Goal: Task Accomplishment & Management: Use online tool/utility

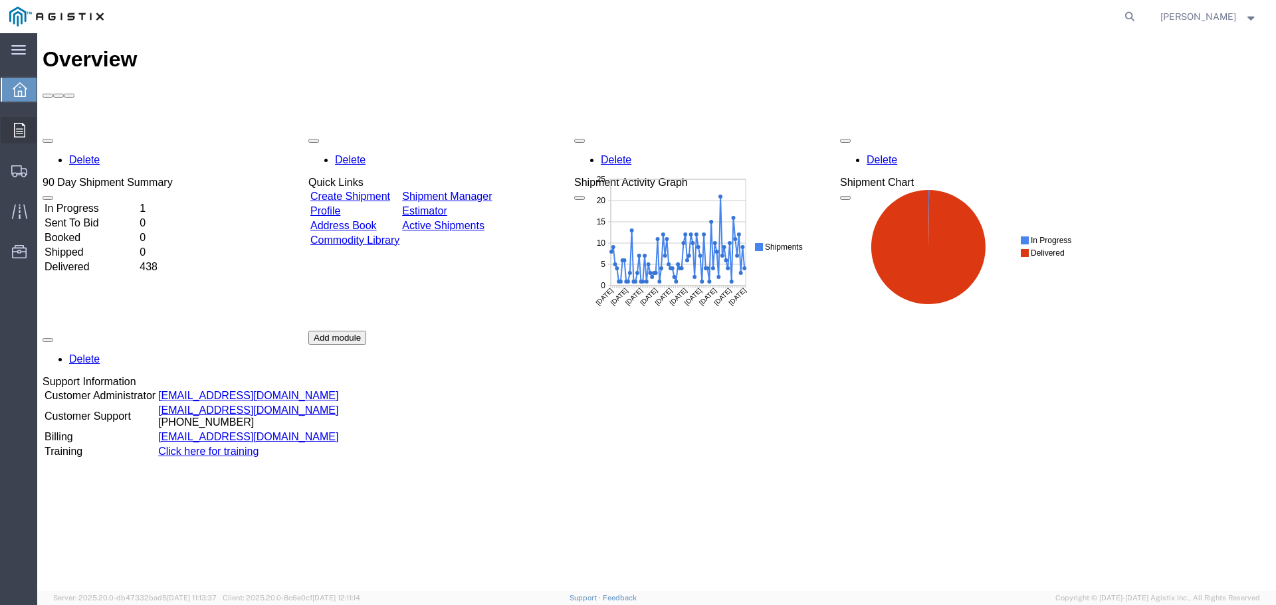
click at [17, 132] on icon at bounding box center [19, 130] width 11 height 15
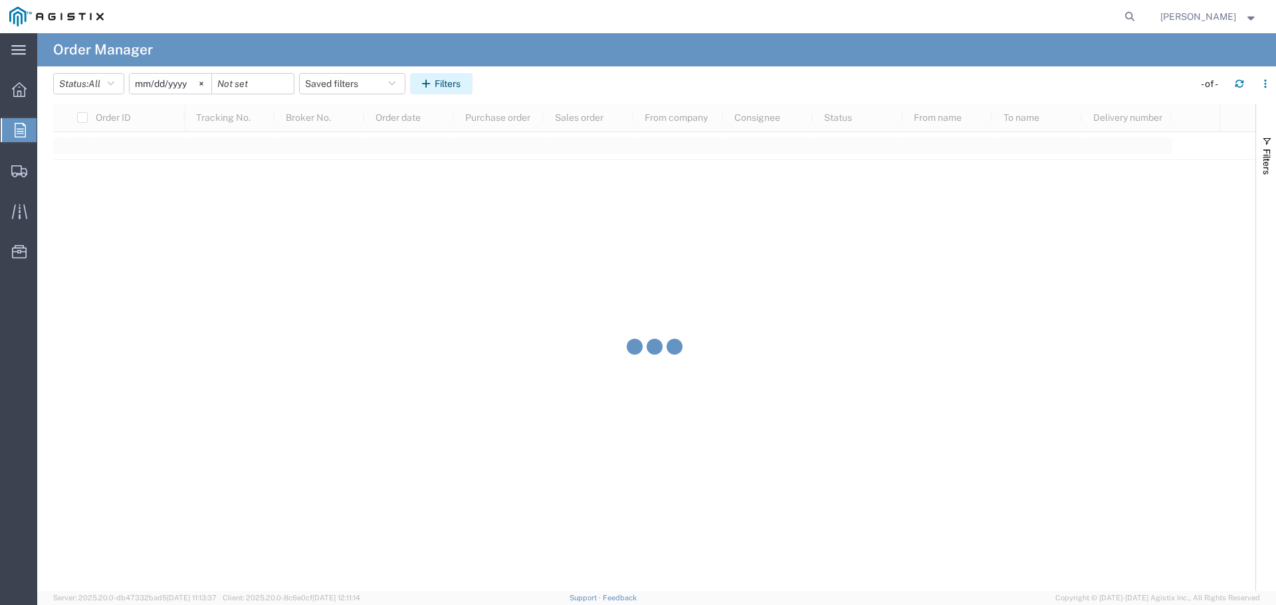
click at [454, 94] on button "Filters" at bounding box center [441, 83] width 62 height 21
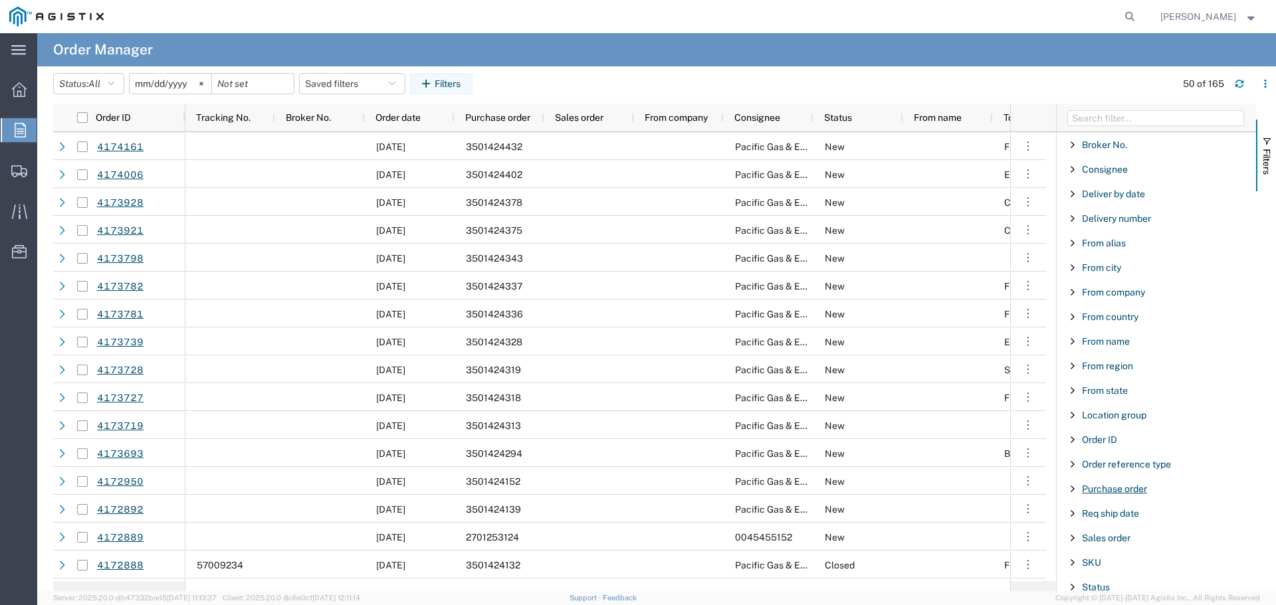
click at [1117, 490] on span "Purchase order" at bounding box center [1114, 489] width 65 height 11
click at [1110, 550] on input "Filter Value" at bounding box center [1161, 545] width 174 height 16
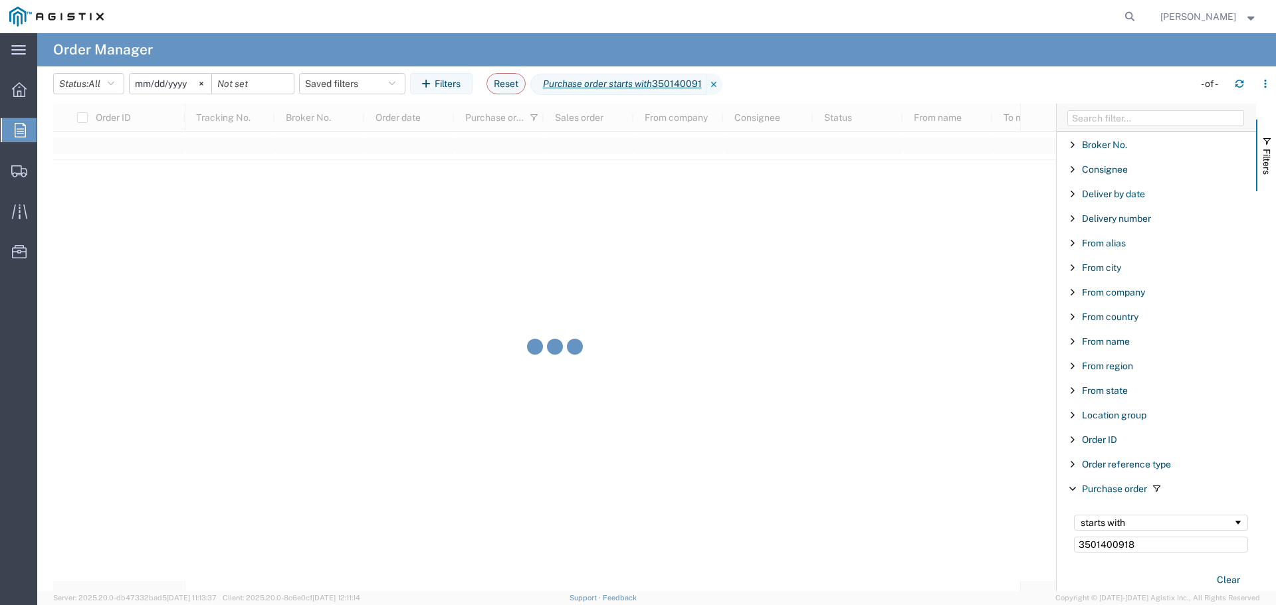
type input "3501400918"
click at [515, 89] on button "Reset" at bounding box center [505, 83] width 39 height 21
click at [1128, 544] on input "Filter Value" at bounding box center [1161, 545] width 174 height 16
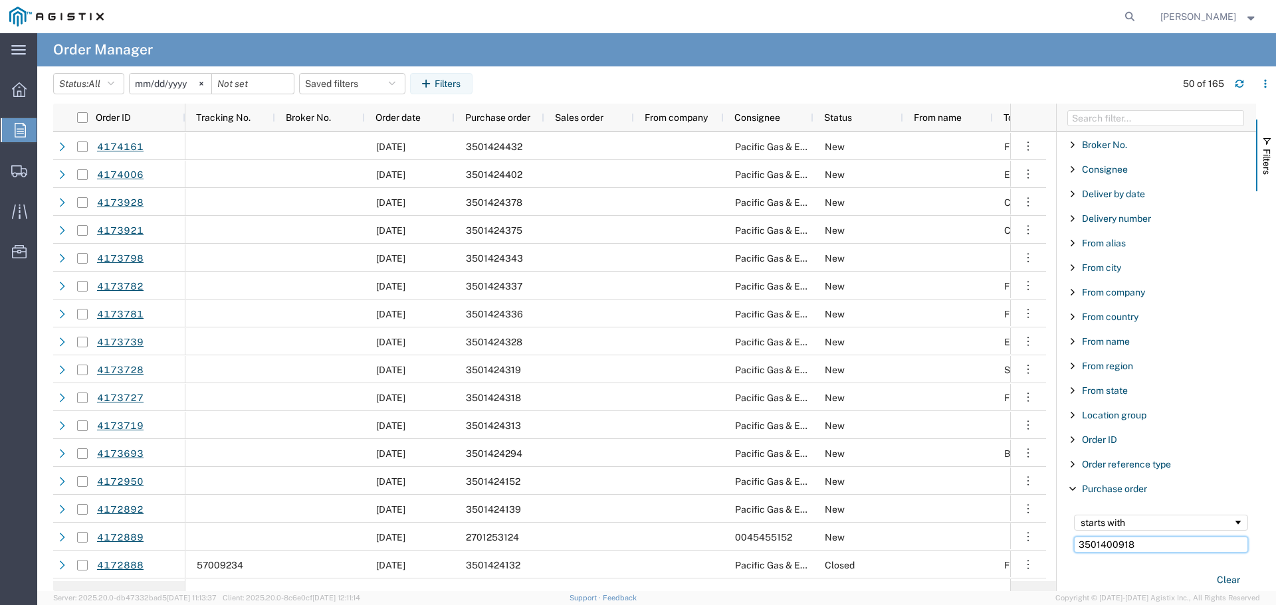
type input "3501400918"
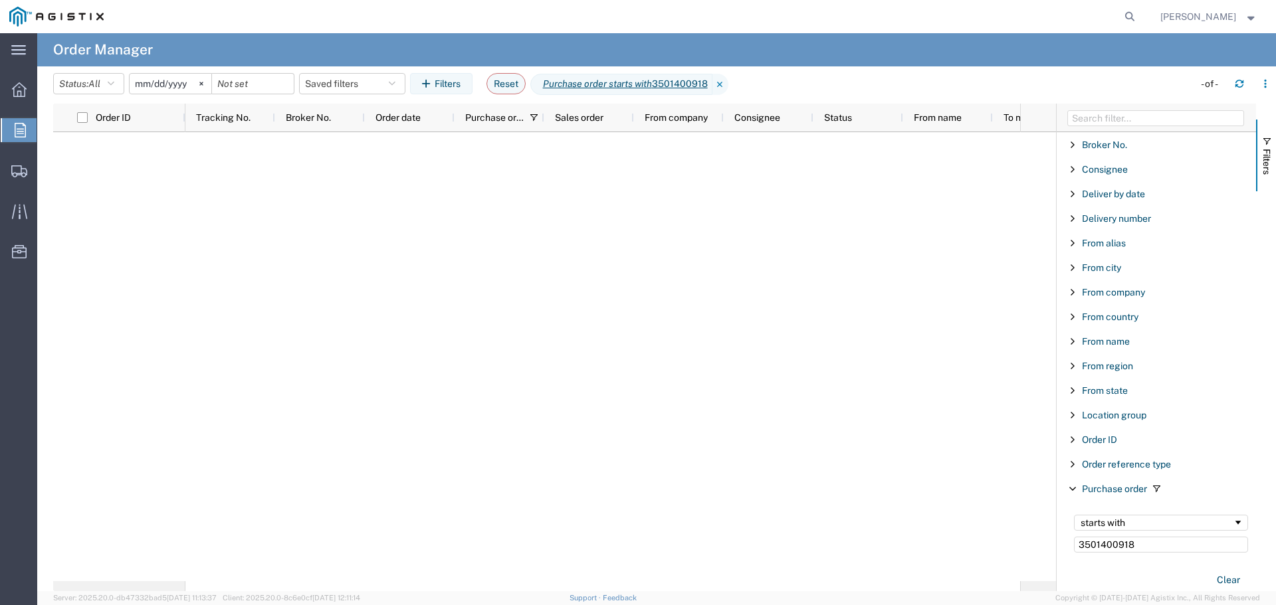
click at [174, 87] on input "[DATE]" at bounding box center [171, 84] width 82 height 20
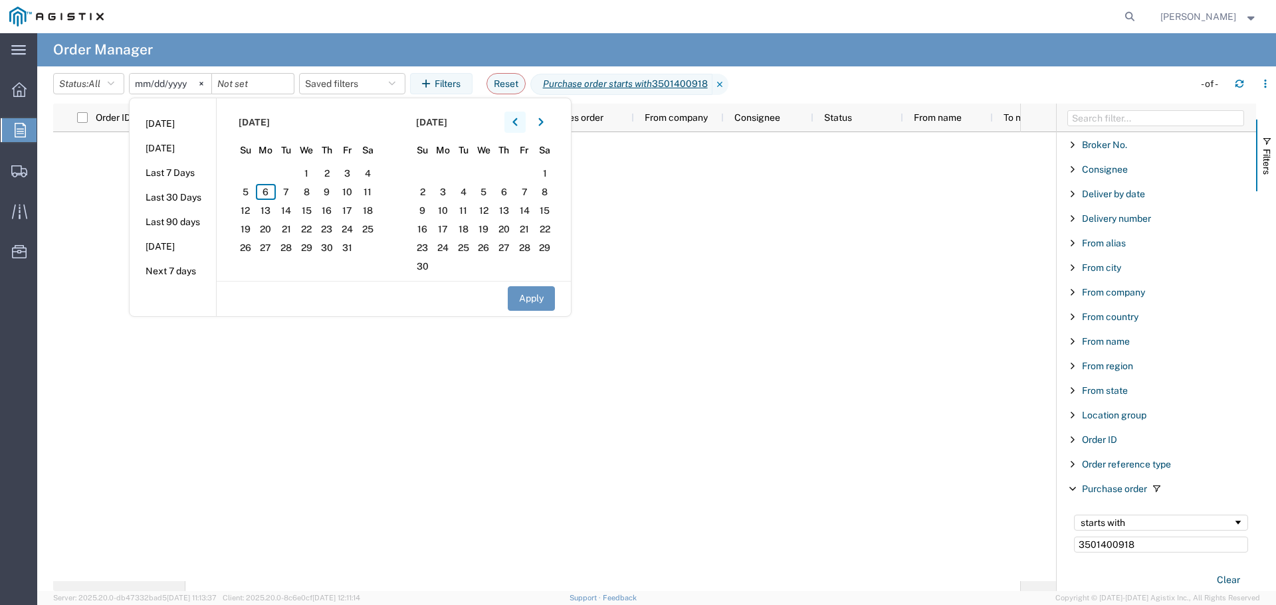
click at [523, 123] on button "button" at bounding box center [514, 122] width 21 height 21
click at [522, 123] on button "button" at bounding box center [514, 122] width 21 height 21
click at [352, 171] on span "1" at bounding box center [347, 173] width 21 height 16
click at [538, 302] on button "Apply" at bounding box center [531, 298] width 47 height 25
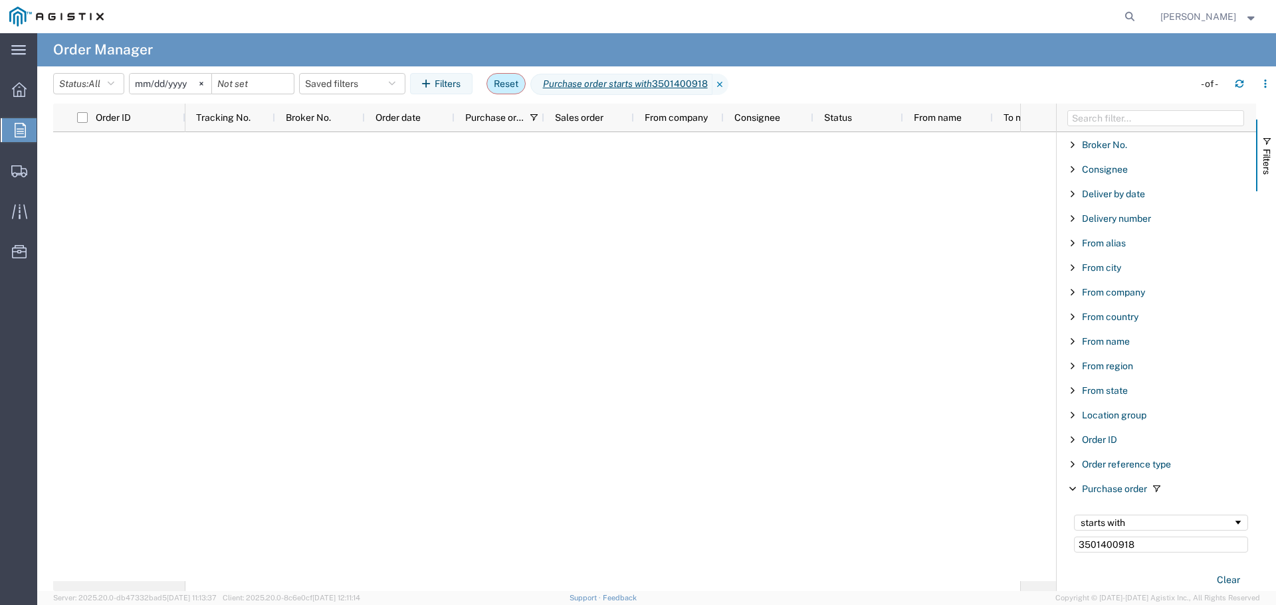
click at [526, 83] on button "Reset" at bounding box center [505, 83] width 39 height 21
type input "[DATE]"
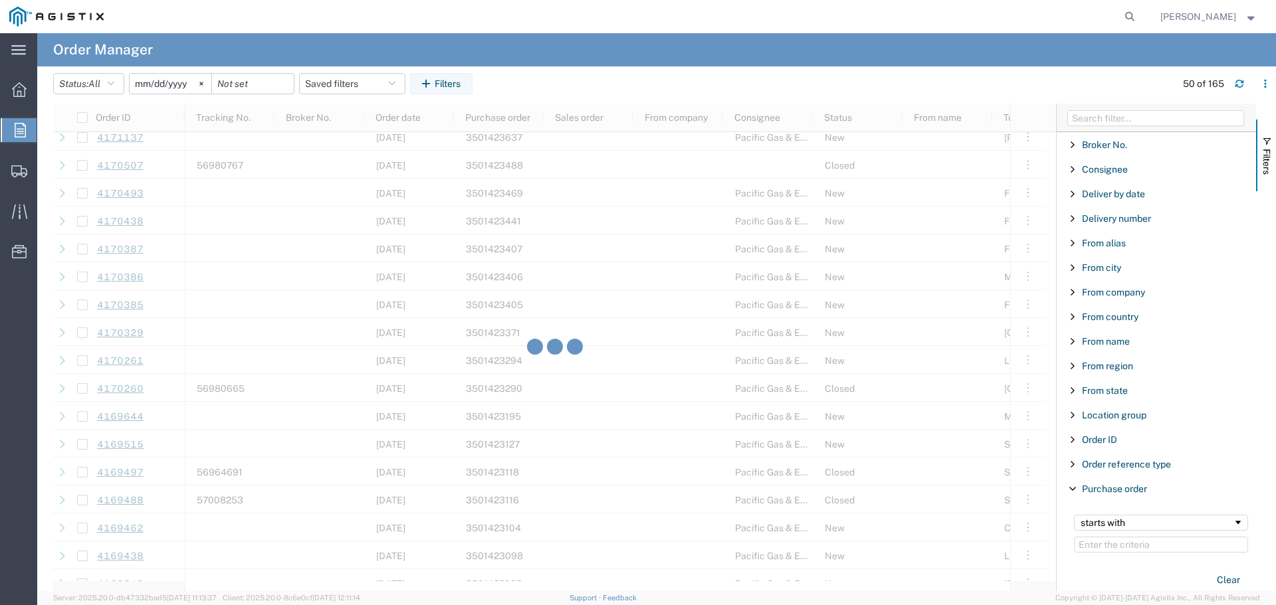
scroll to position [1329, 0]
click at [158, 80] on input "[DATE]" at bounding box center [171, 84] width 82 height 20
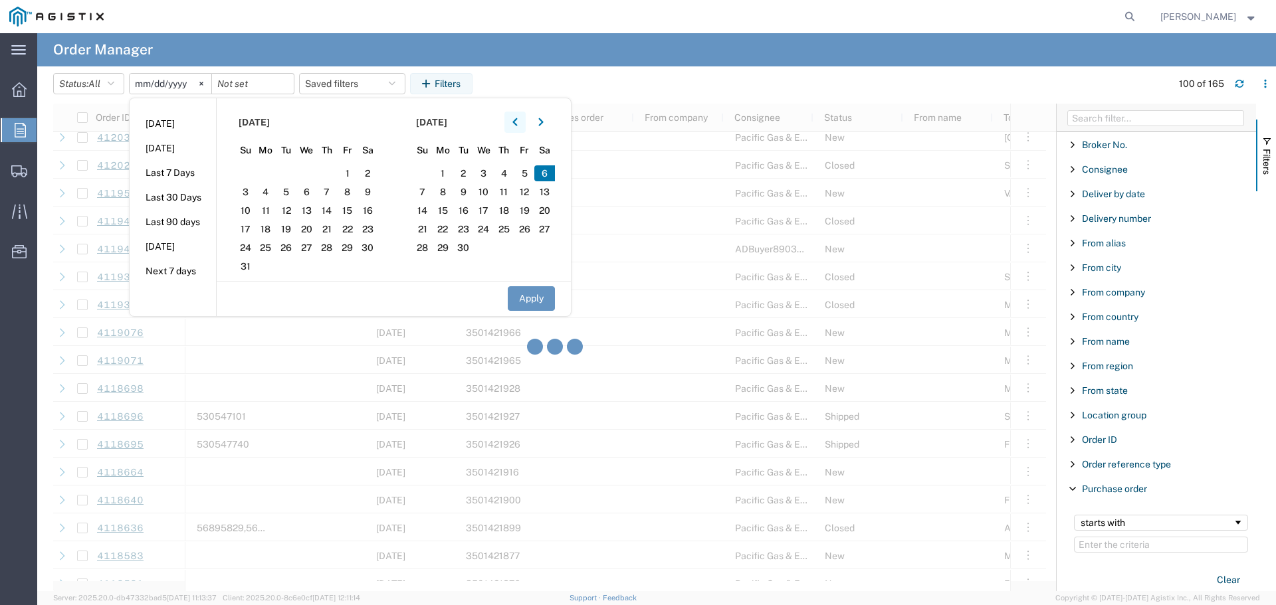
click at [518, 121] on icon "button" at bounding box center [514, 122] width 5 height 9
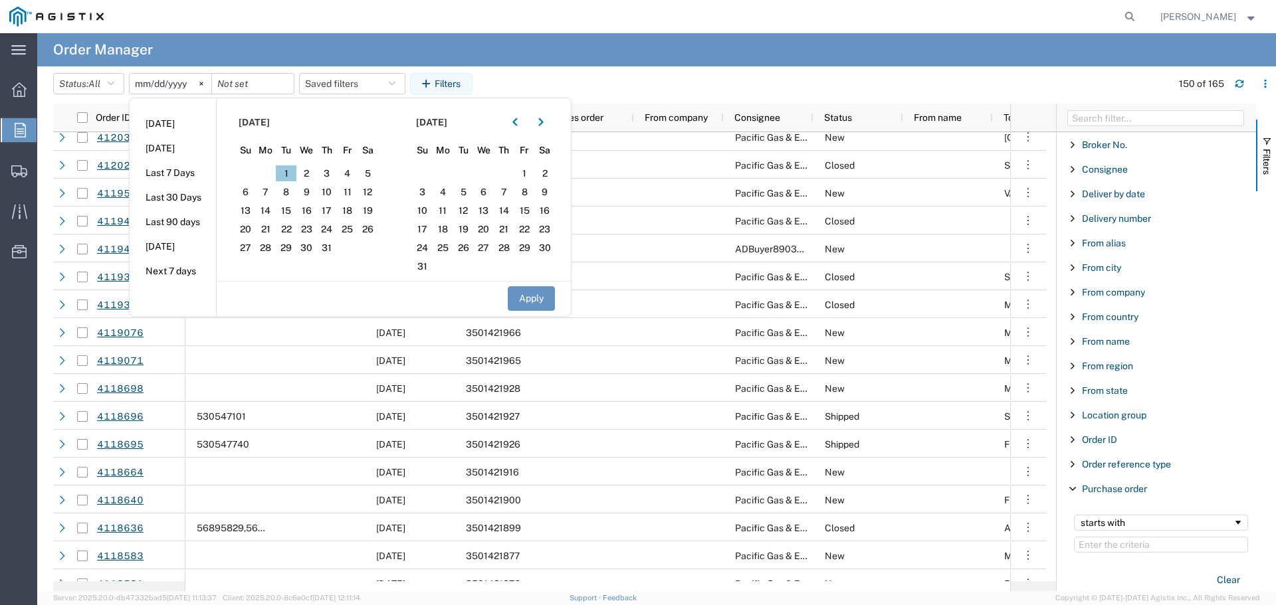
click at [285, 169] on span "1" at bounding box center [286, 173] width 21 height 16
click at [546, 300] on button "Apply" at bounding box center [531, 298] width 47 height 25
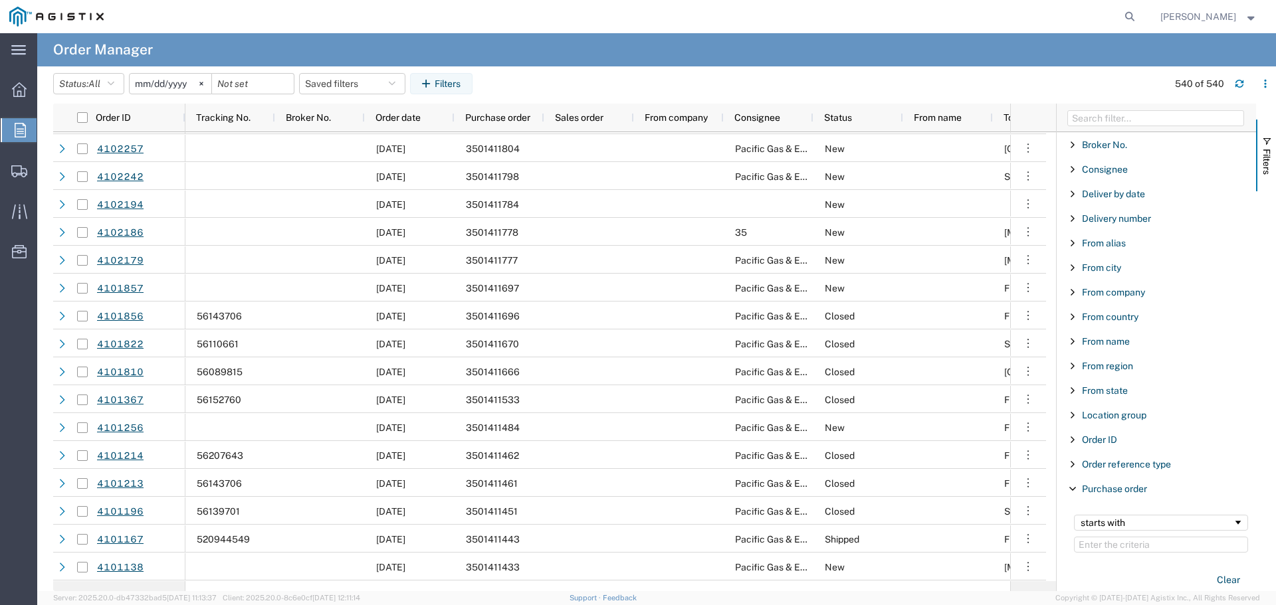
click at [161, 77] on input "[DATE]" at bounding box center [171, 84] width 82 height 20
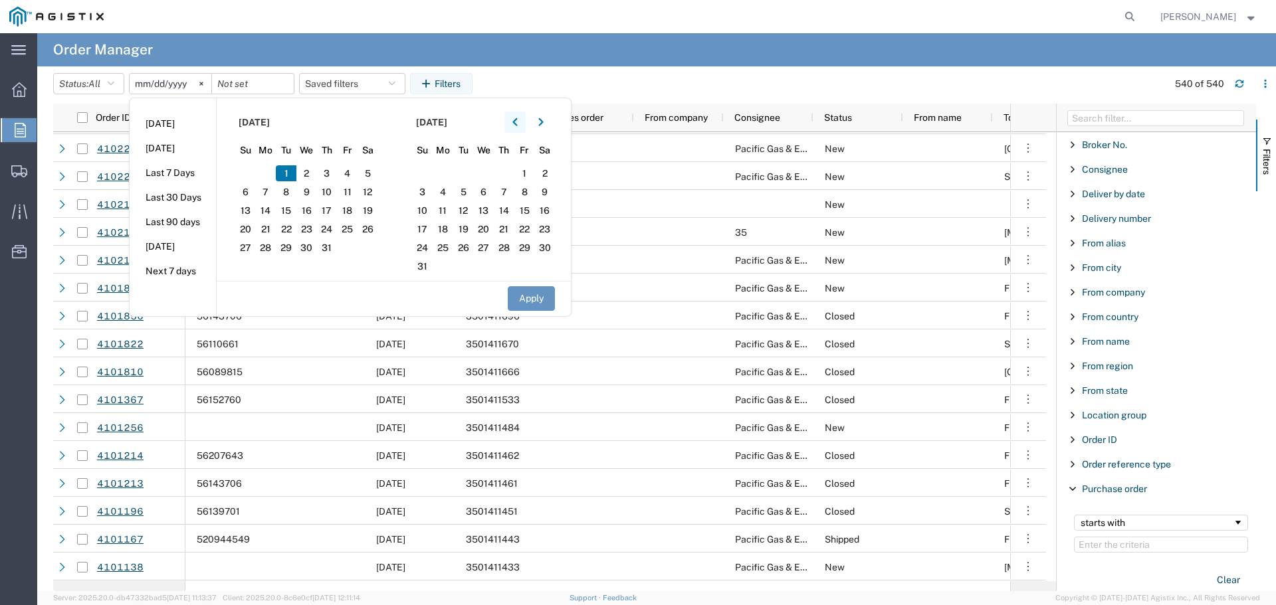
click at [518, 122] on icon "button" at bounding box center [514, 122] width 5 height 9
click at [324, 170] on span "1" at bounding box center [327, 173] width 21 height 16
click at [536, 301] on button "Apply" at bounding box center [531, 298] width 47 height 25
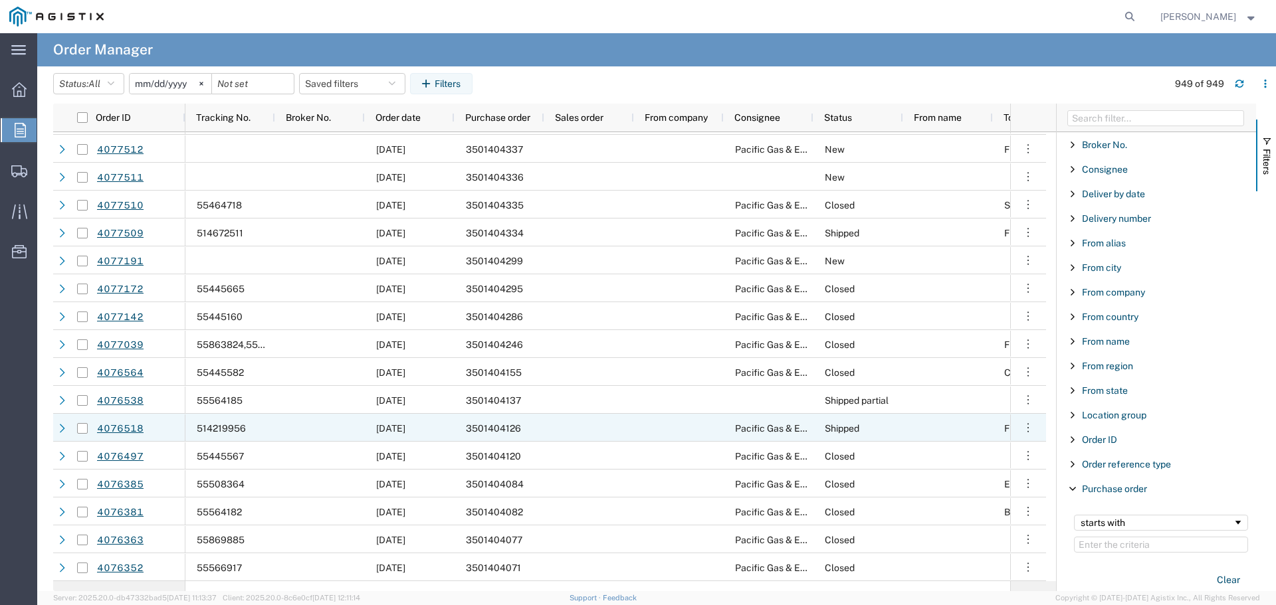
scroll to position [26036, 0]
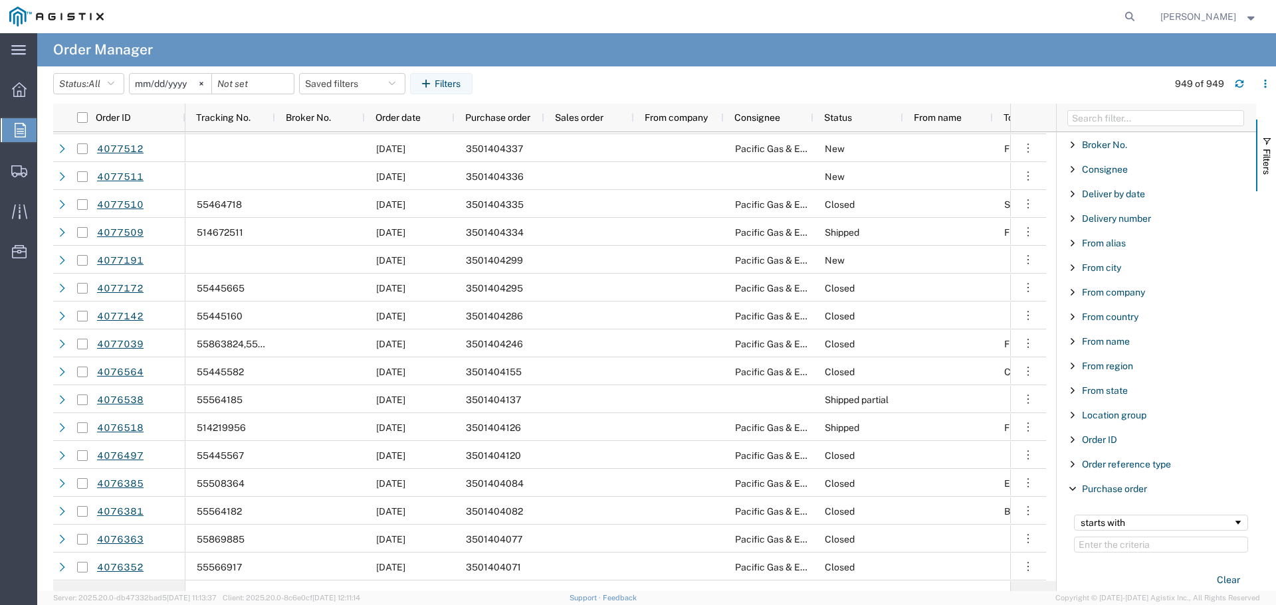
click at [164, 82] on input "[DATE]" at bounding box center [171, 84] width 82 height 20
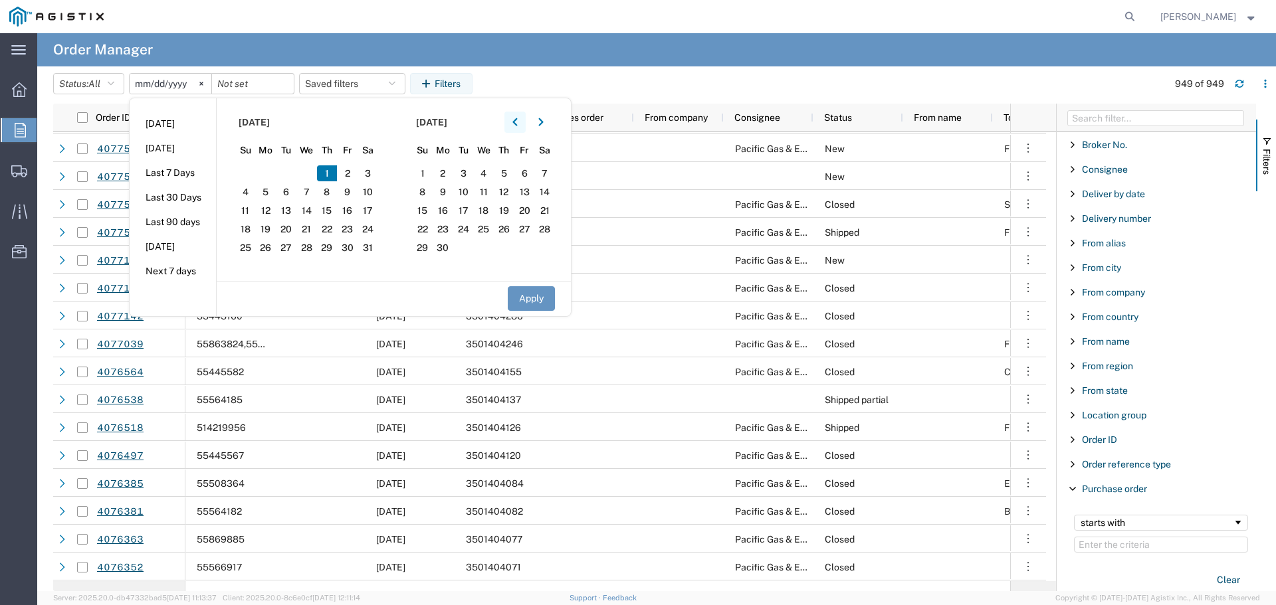
click at [523, 121] on button "button" at bounding box center [514, 122] width 21 height 21
click at [524, 121] on button "button" at bounding box center [514, 122] width 21 height 21
click at [312, 171] on span "1" at bounding box center [306, 173] width 21 height 16
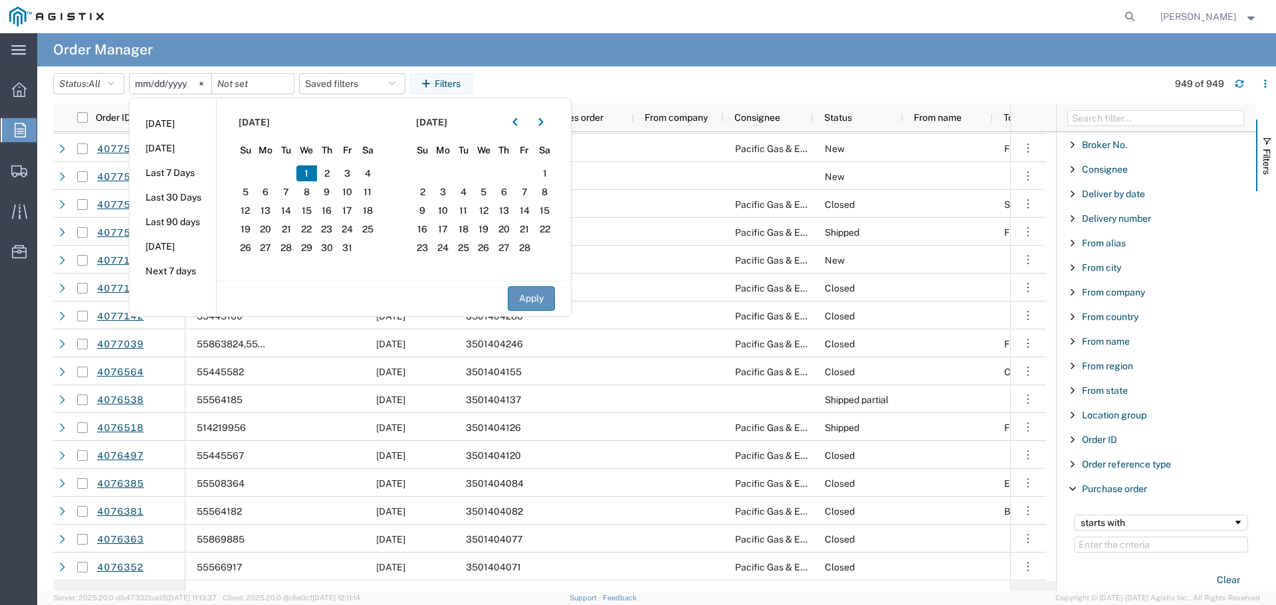
click at [520, 291] on button "Apply" at bounding box center [531, 298] width 47 height 25
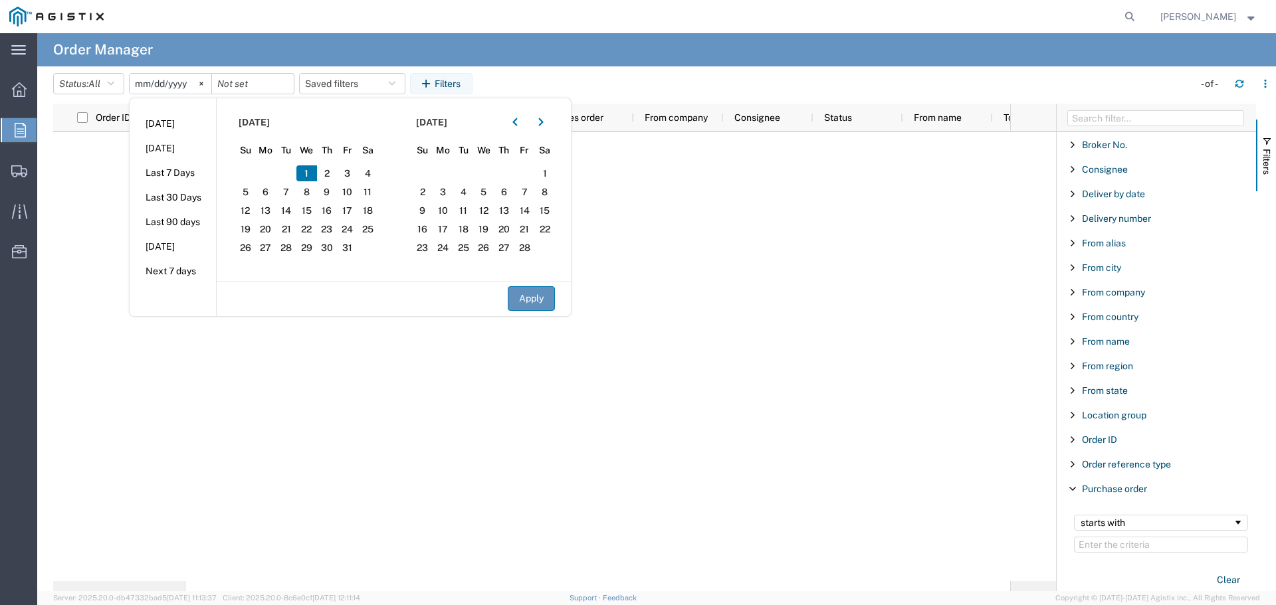
type input "[DATE]"
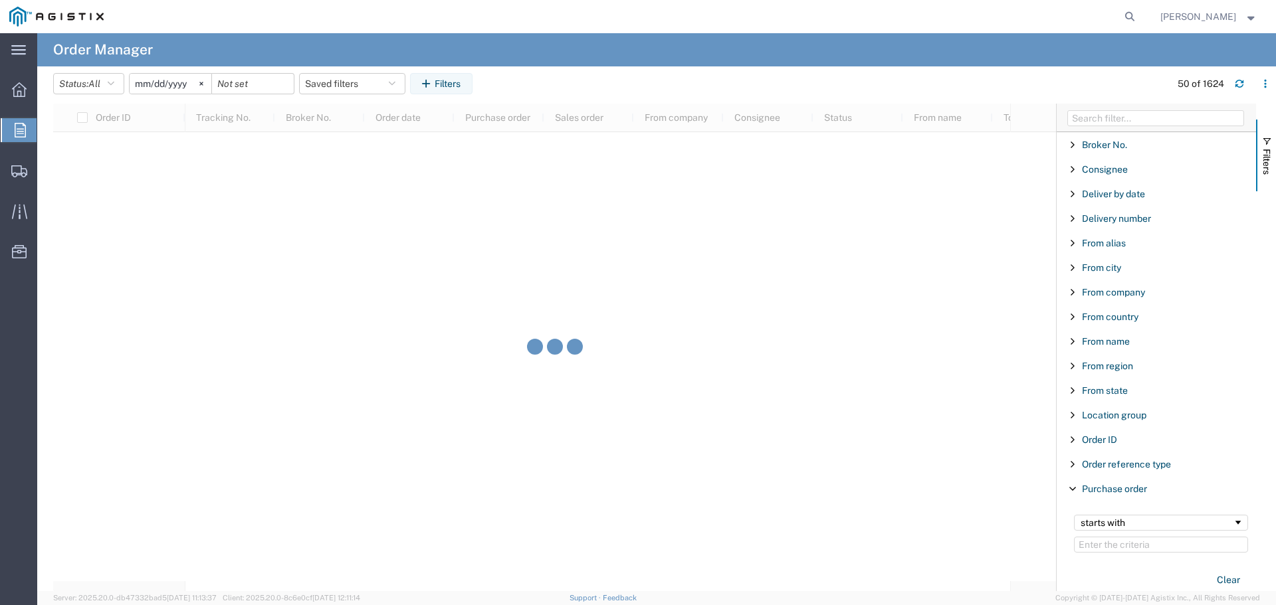
scroll to position [44874, 0]
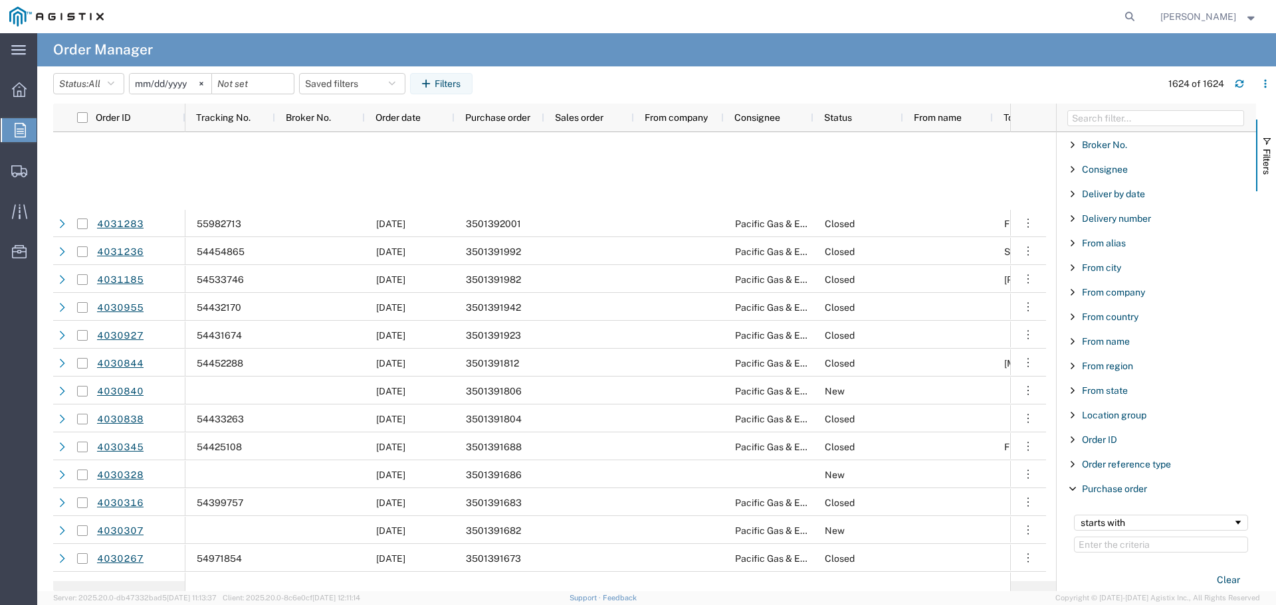
scroll to position [43346, 0]
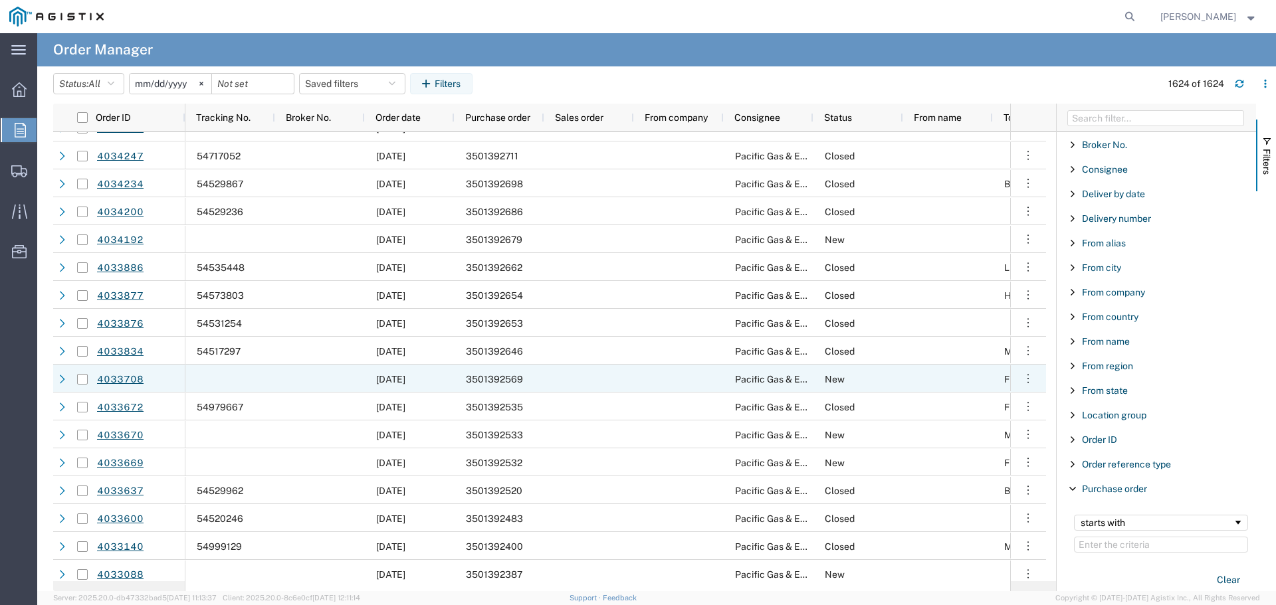
scroll to position [41751, 0]
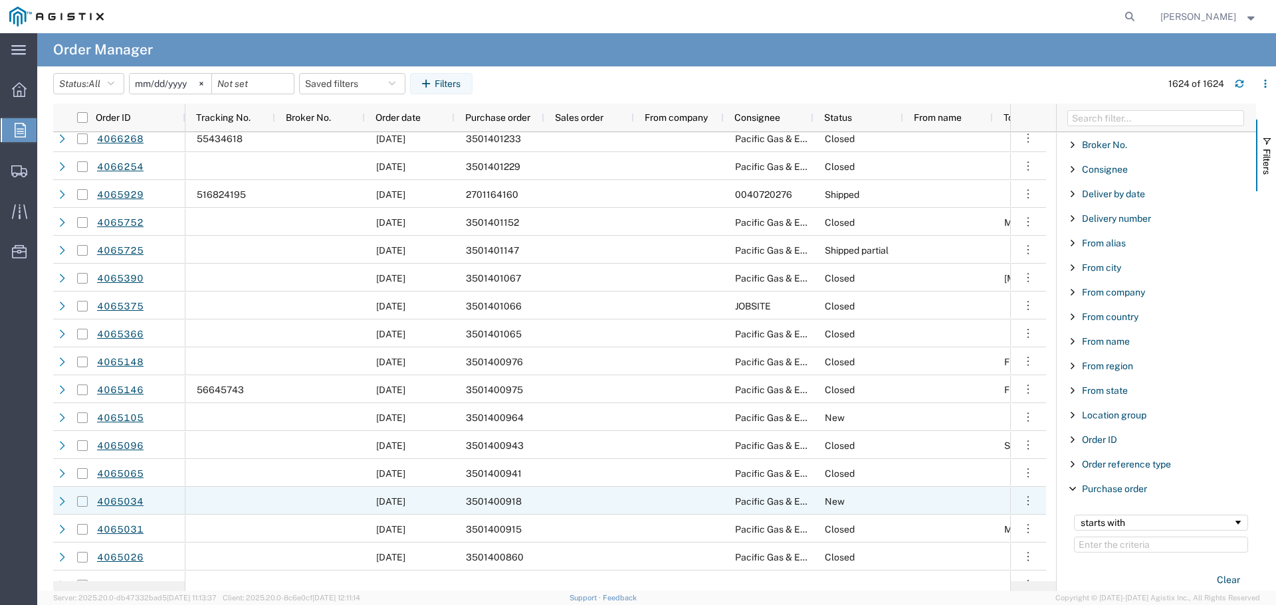
click at [79, 502] on input "Press Space to toggle row selection (unchecked)" at bounding box center [82, 501] width 11 height 11
checkbox input "true"
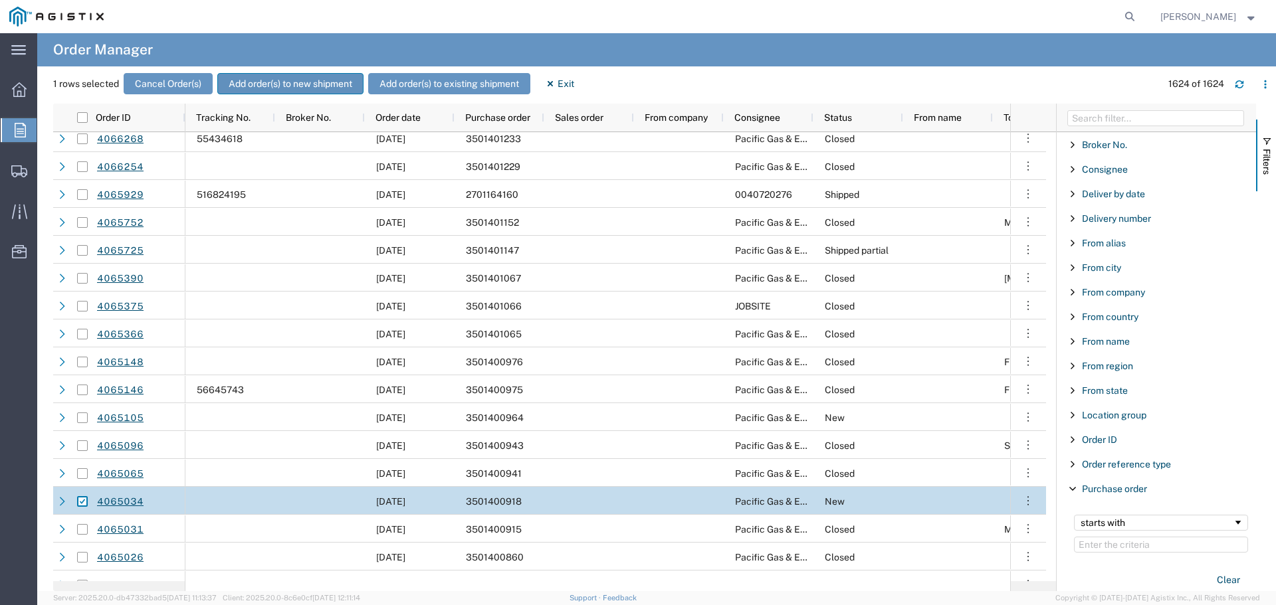
click at [266, 88] on button "Add order(s) to new shipment" at bounding box center [290, 83] width 146 height 21
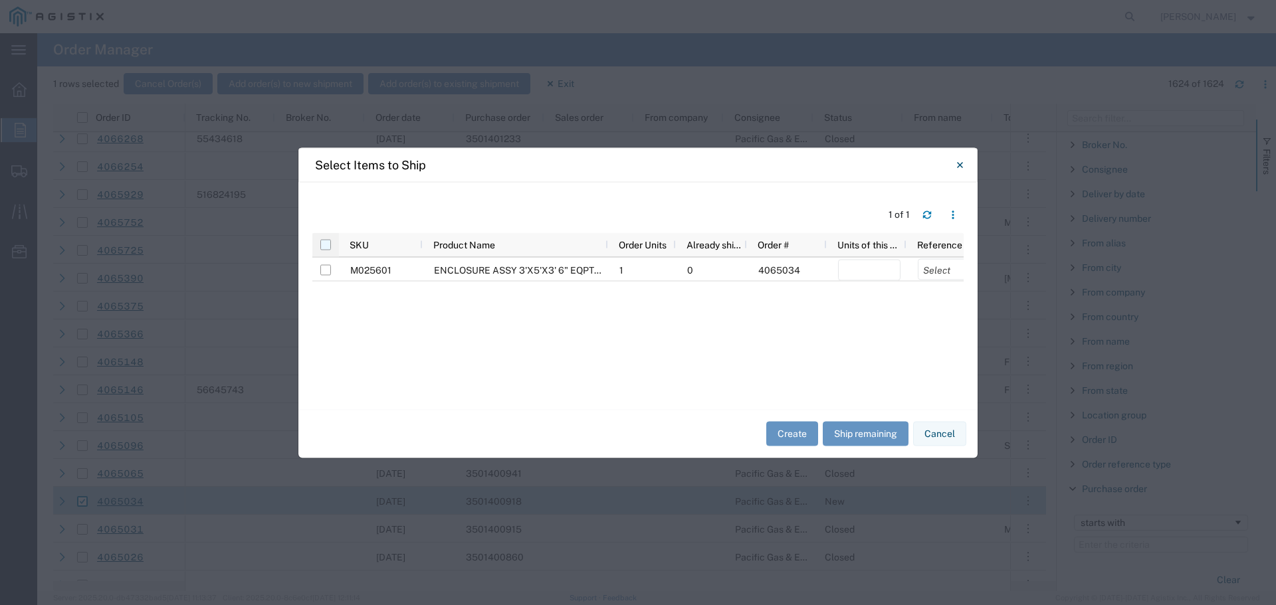
click at [323, 246] on input "checkbox" at bounding box center [325, 244] width 11 height 11
checkbox input "true"
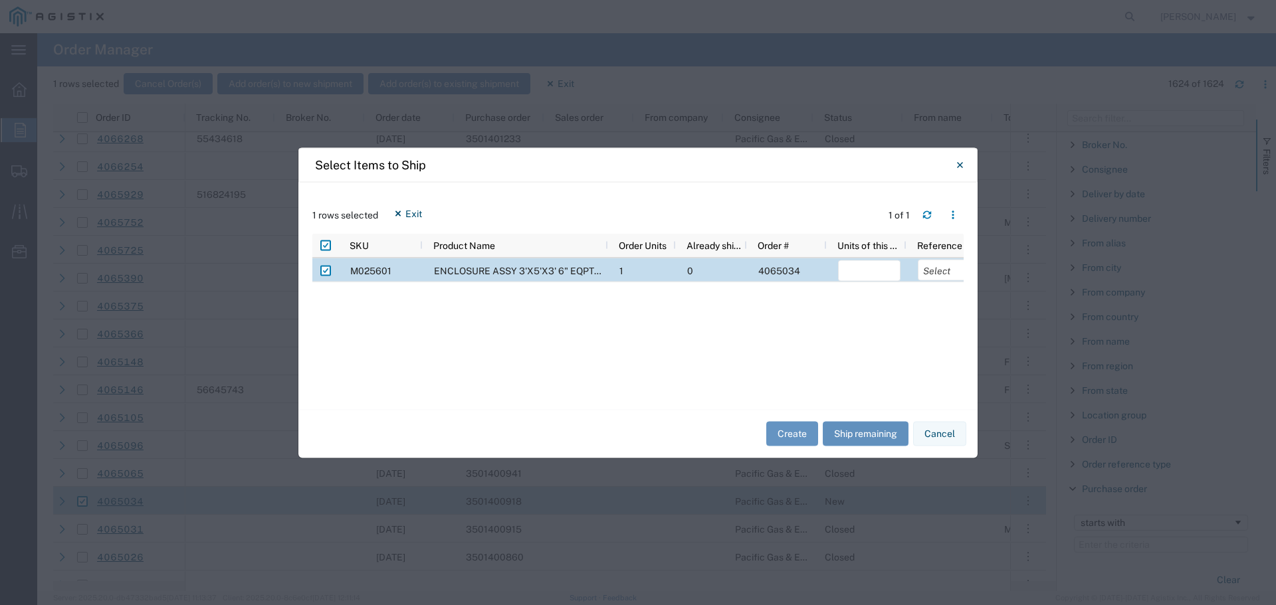
click at [870, 444] on button "Ship remaining" at bounding box center [866, 434] width 86 height 25
type input "1"
click at [935, 271] on select "Select Purchase Order Delivery Number" at bounding box center [949, 269] width 62 height 21
select select "PURCHORD"
click at [918, 259] on select "Select Purchase Order Delivery Number" at bounding box center [949, 269] width 62 height 21
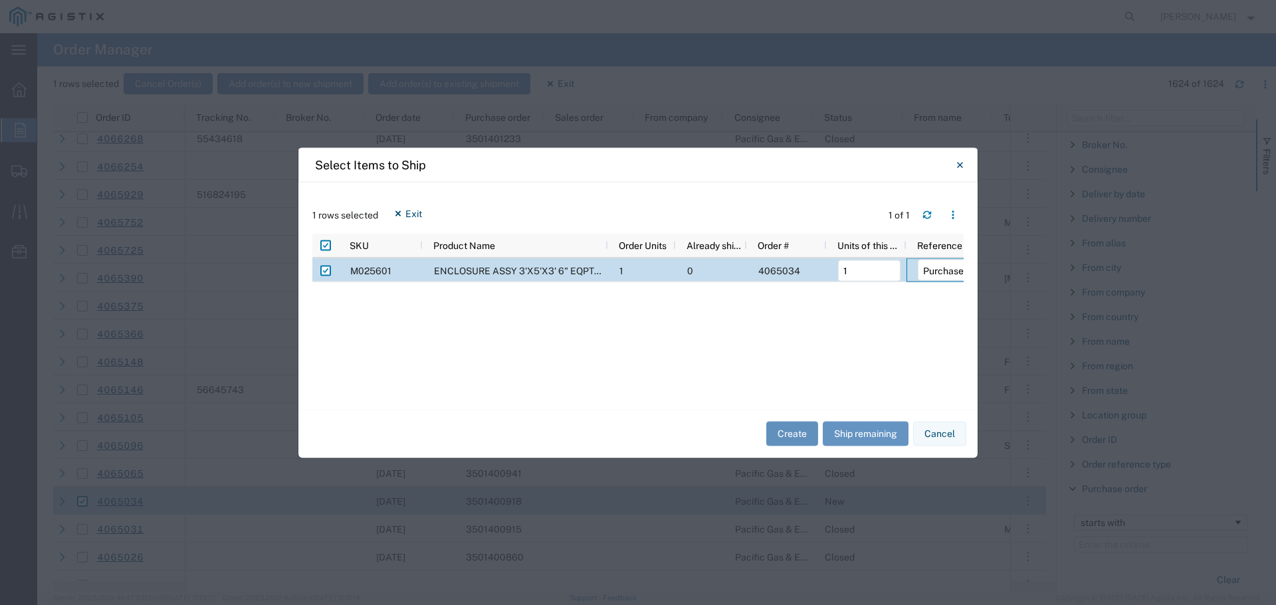
click at [795, 433] on button "Create" at bounding box center [792, 434] width 52 height 25
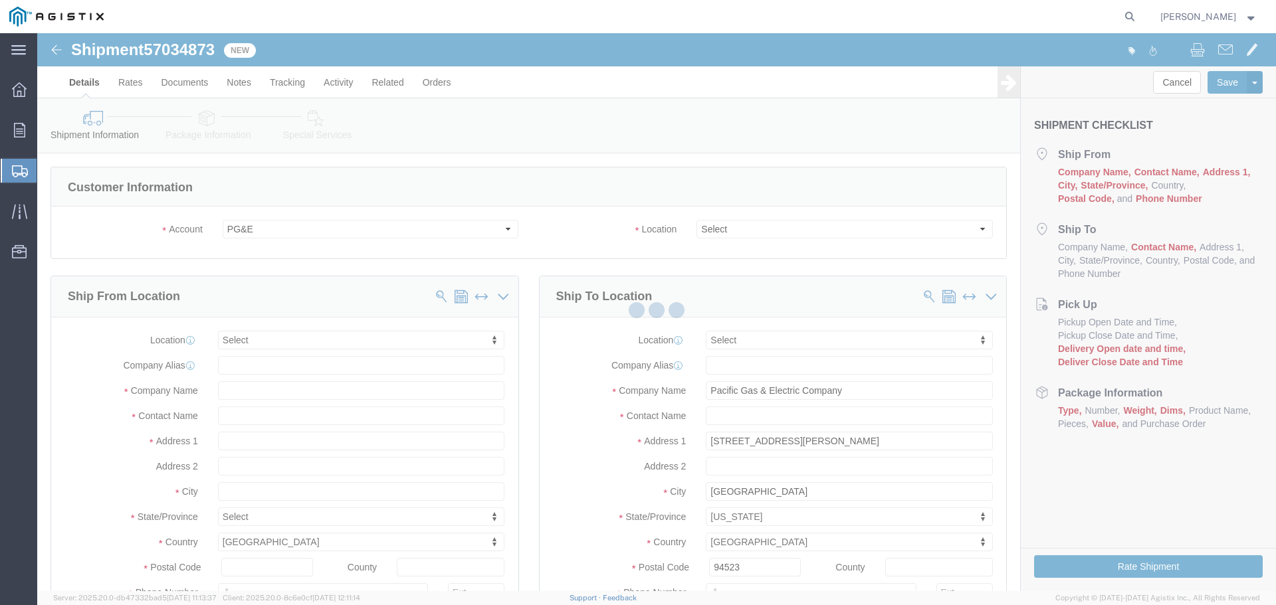
select select
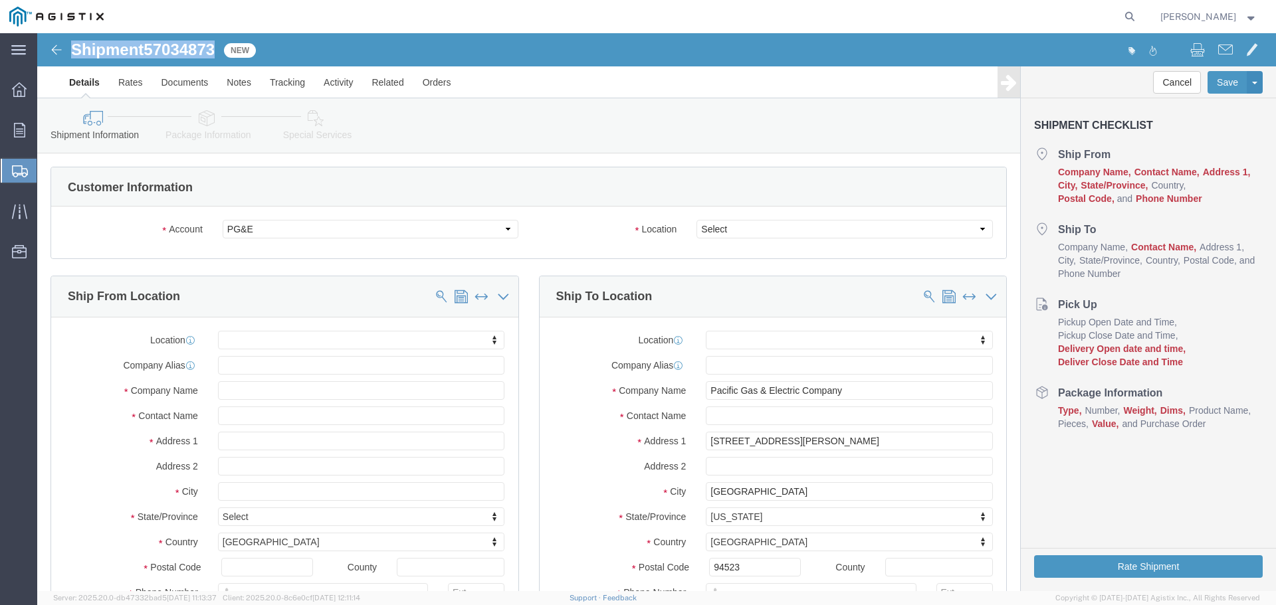
drag, startPoint x: 37, startPoint y: 16, endPoint x: 179, endPoint y: 25, distance: 142.5
click h1 "Shipment 57034873"
copy h1 "Shipment 57034873"
click select "Select All Others [GEOGRAPHIC_DATA] [GEOGRAPHIC_DATA] [GEOGRAPHIC_DATA] [GEOGRA…"
select select "23082"
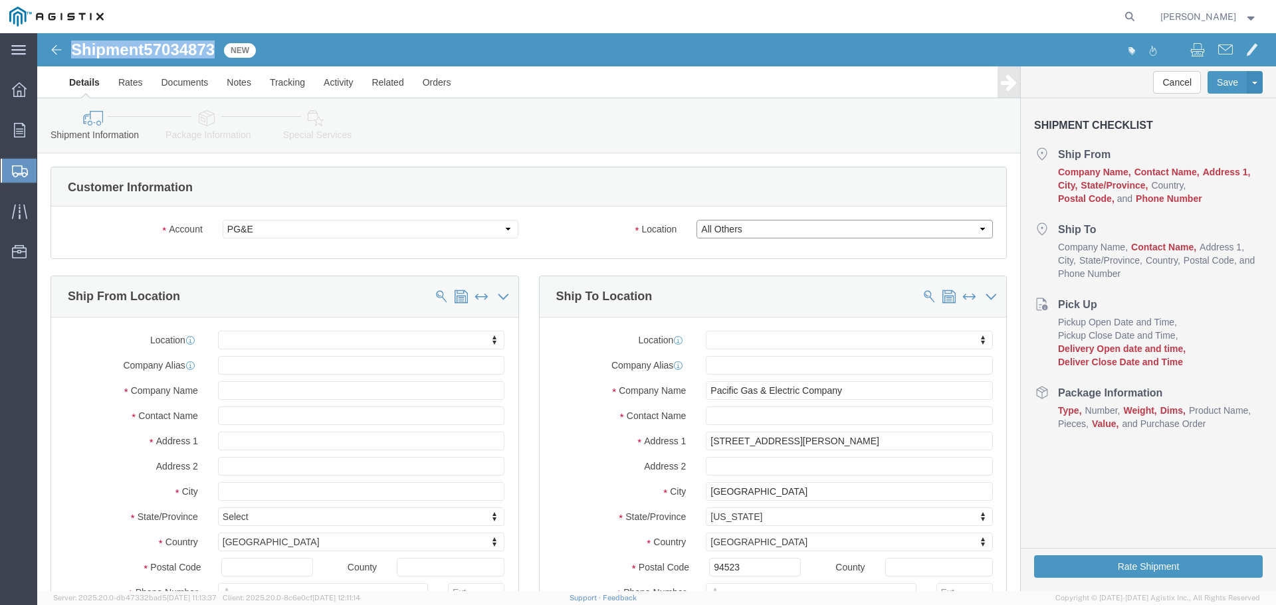
click select "Select All Others [GEOGRAPHIC_DATA] [GEOGRAPHIC_DATA] [GEOGRAPHIC_DATA] [GEOGRA…"
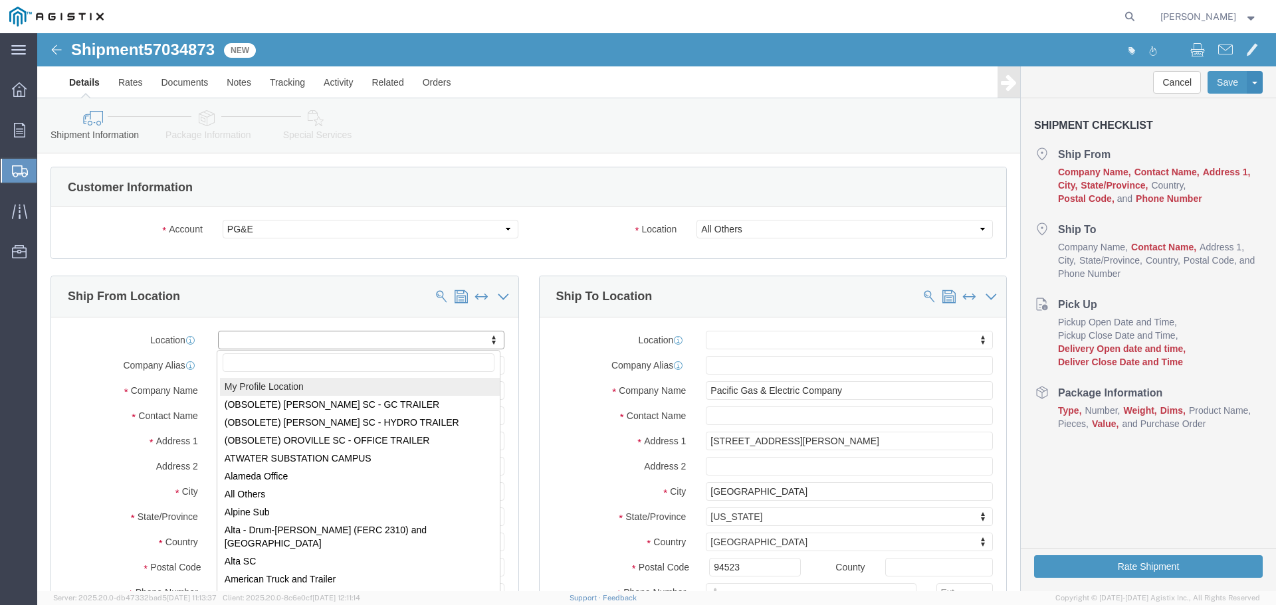
select select "MYPROFILE"
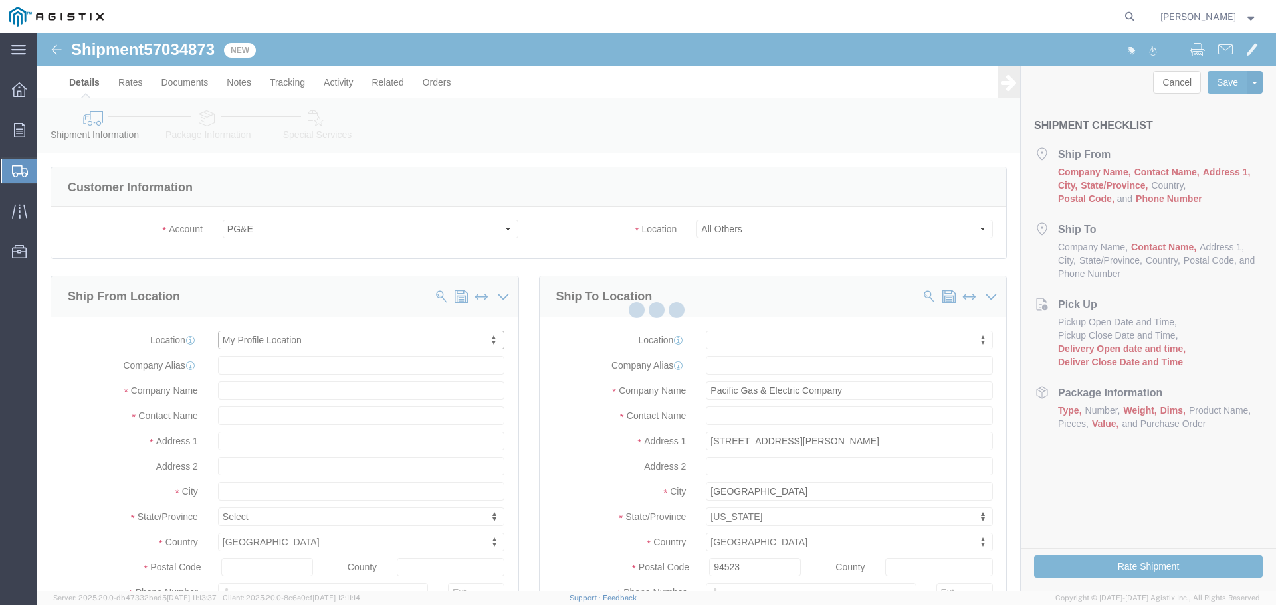
select select "CA"
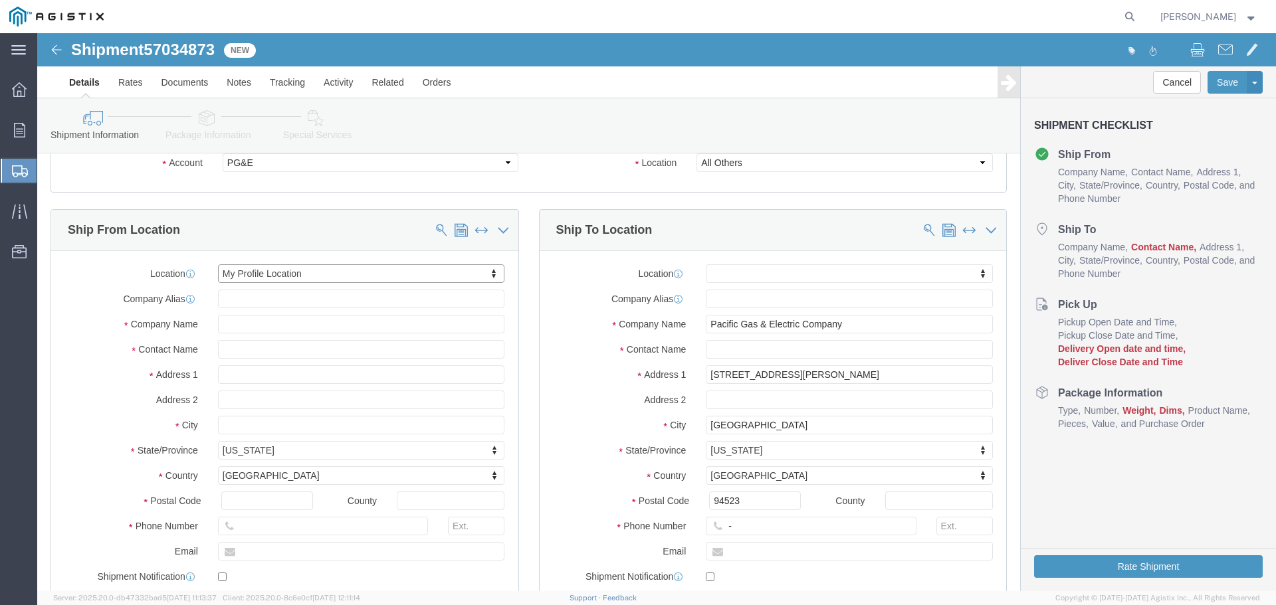
scroll to position [133, 0]
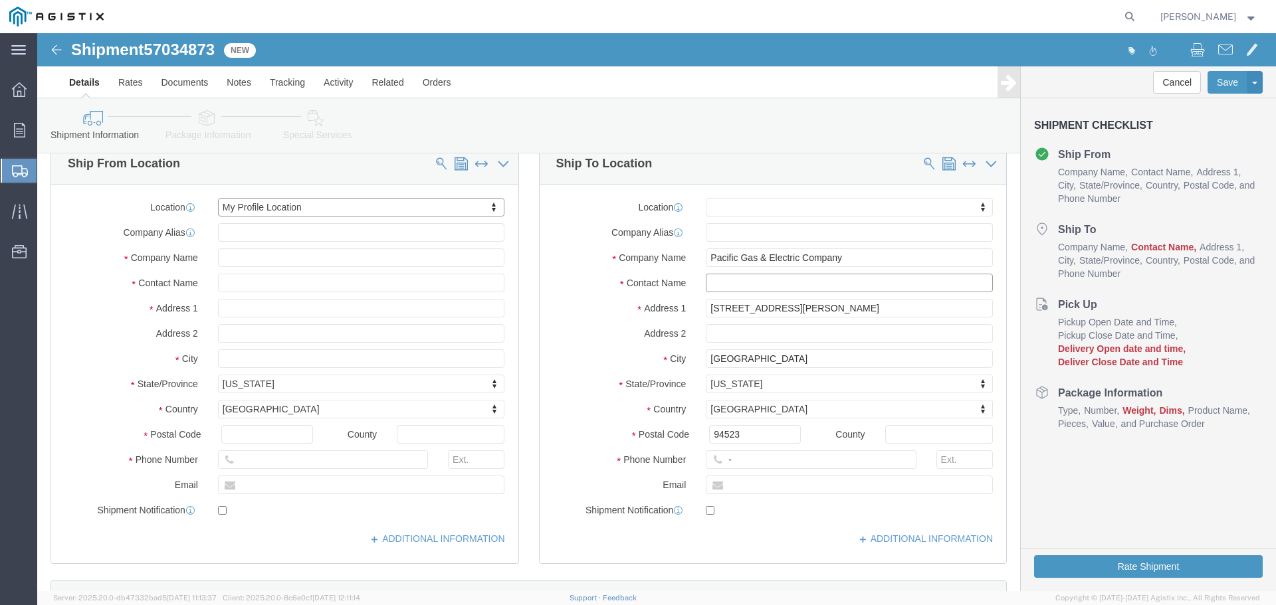
click input "text"
type input "UG Yard"
type input "Pleasanton"
type input "94566"
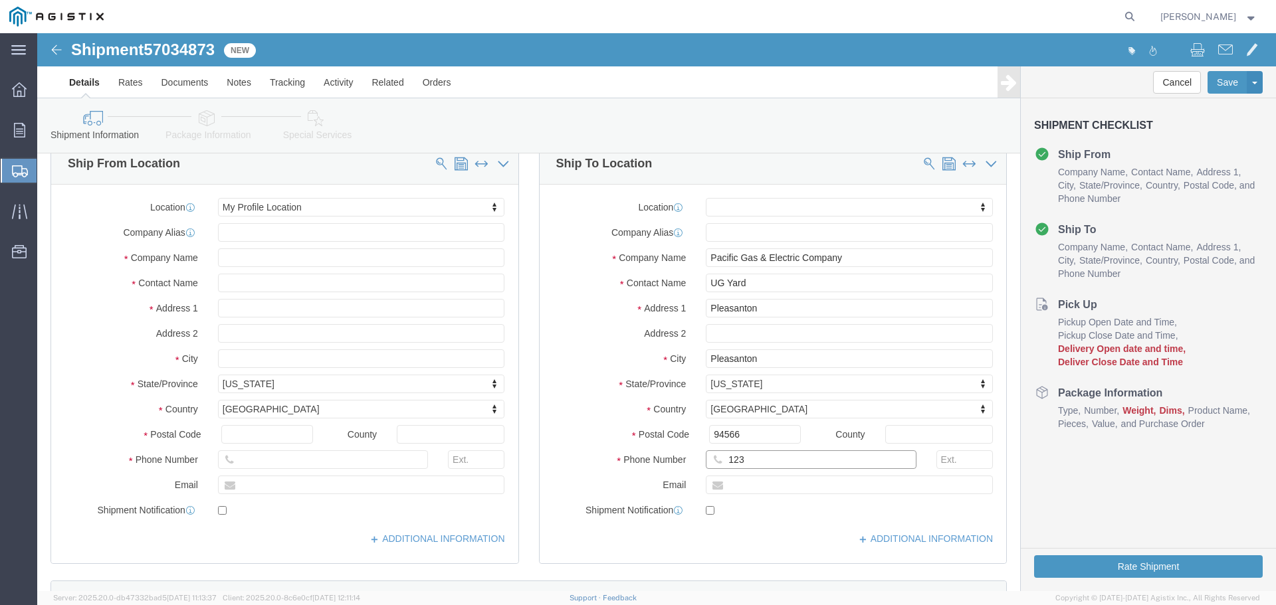
type input "123-456-7891"
click input "Pleasanton"
drag, startPoint x: 724, startPoint y: 272, endPoint x: 600, endPoint y: 282, distance: 124.7
click div "Address 1 [GEOGRAPHIC_DATA]"
paste input "[STREET_ADDRESS]"
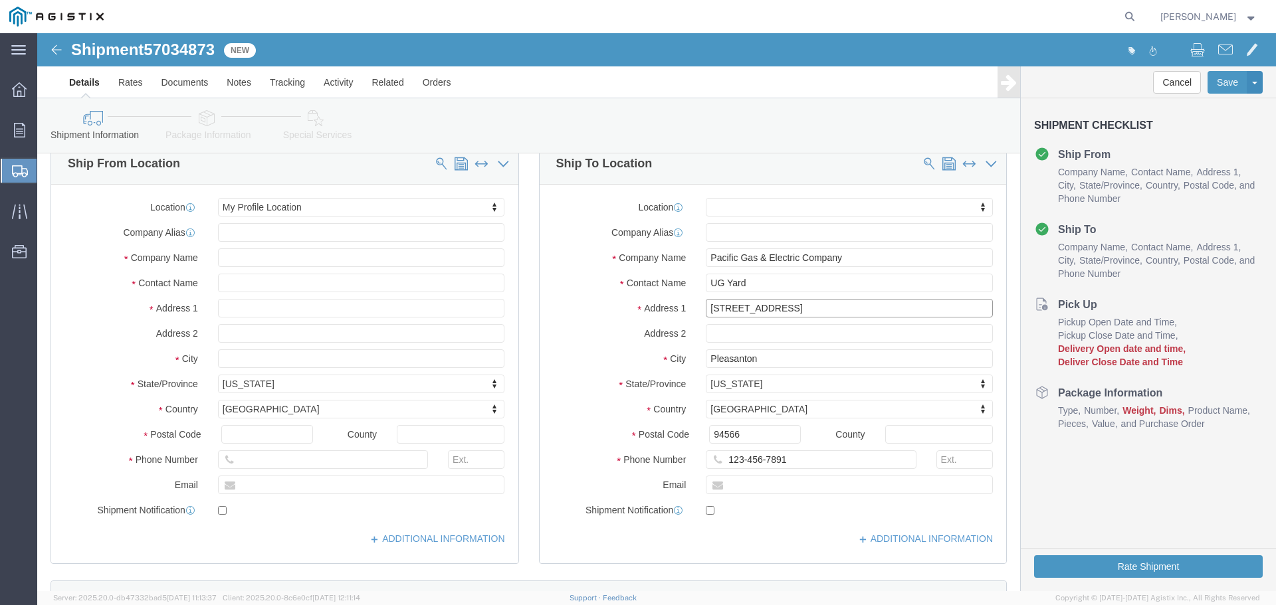
click input "[STREET_ADDRESS]"
drag, startPoint x: 893, startPoint y: 276, endPoint x: 767, endPoint y: 283, distance: 126.5
click input "[STREET_ADDRESS]"
type input "[GEOGRAPHIC_DATA]"
type input "94588"
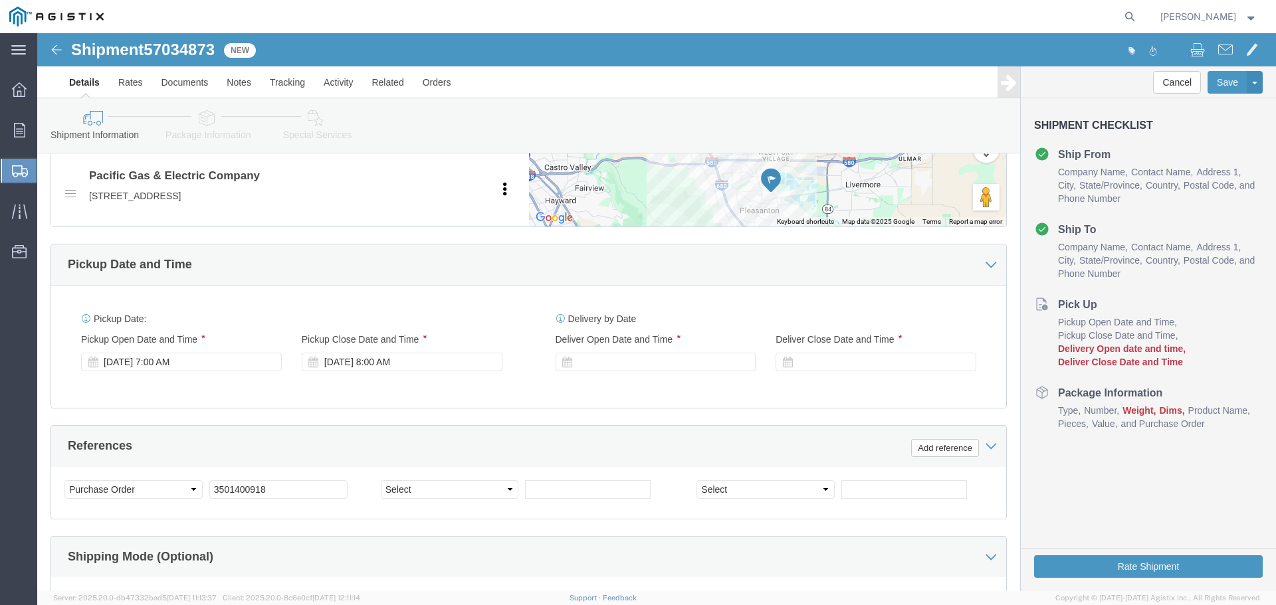
scroll to position [797, 0]
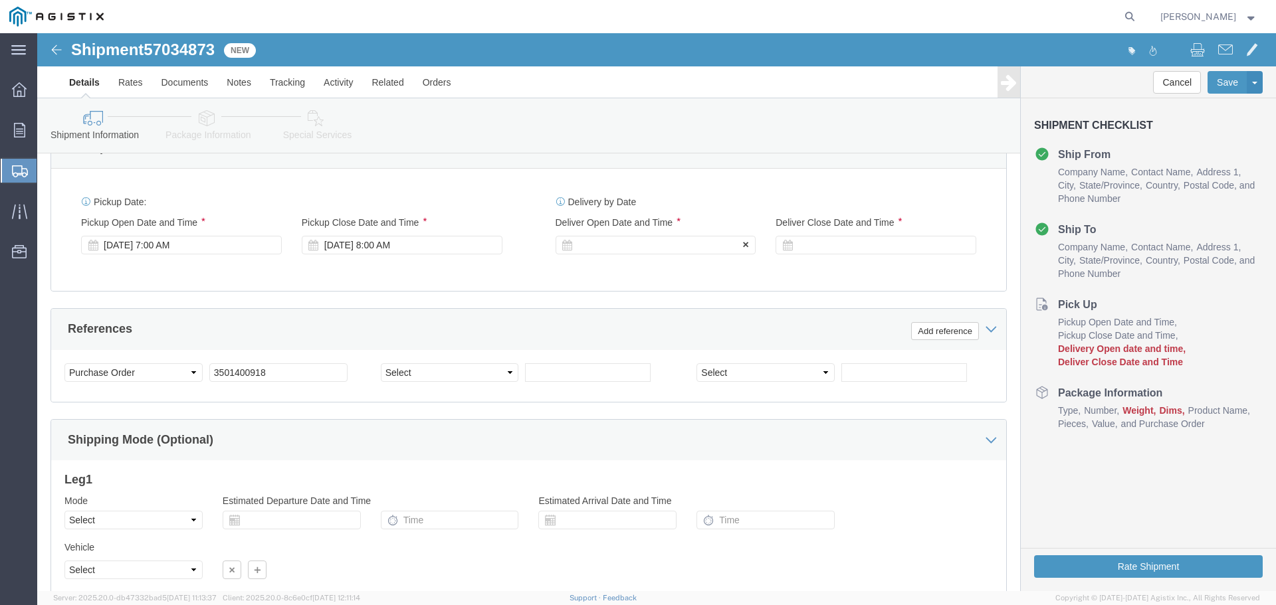
click div
click button "Apply"
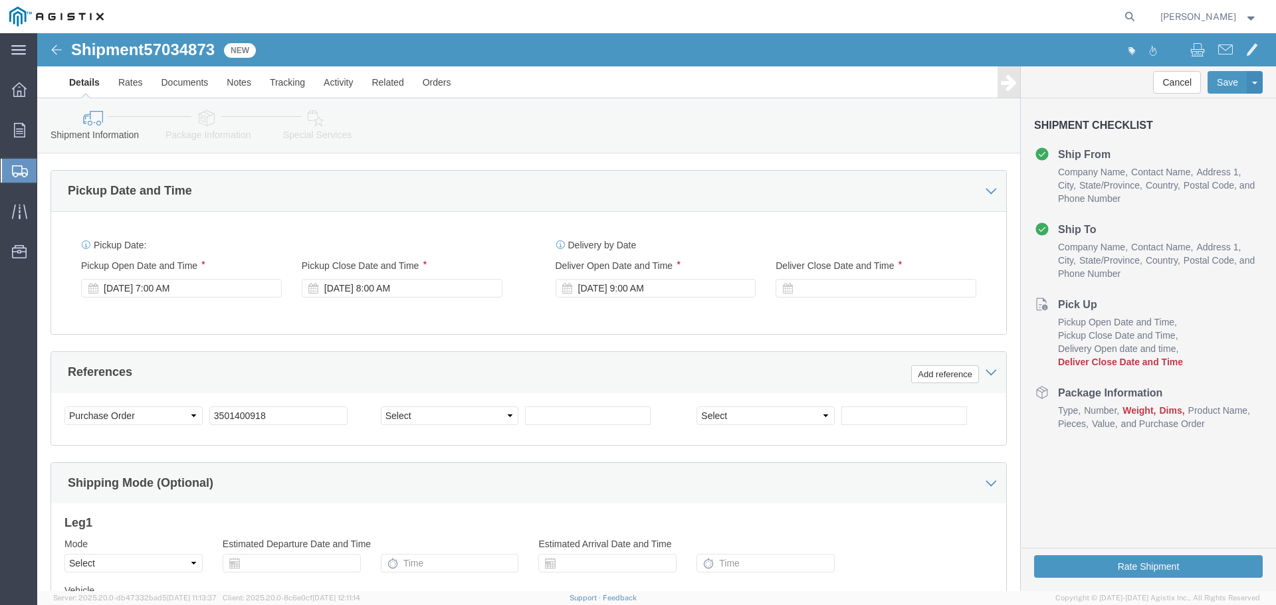
scroll to position [731, 0]
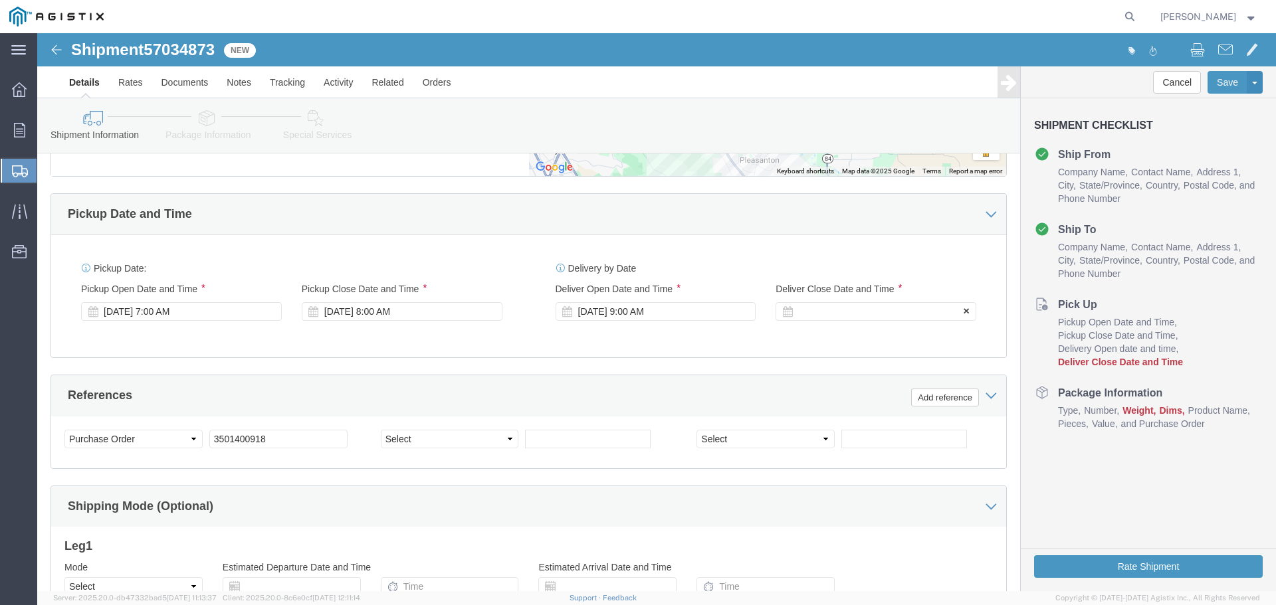
click div
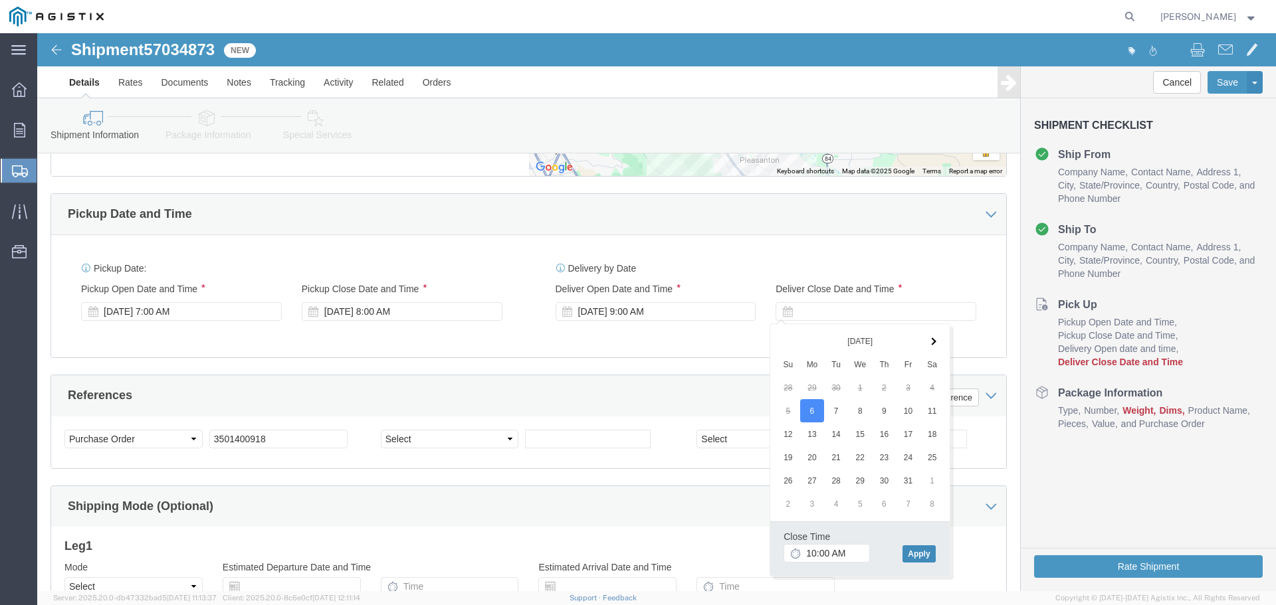
click button "Apply"
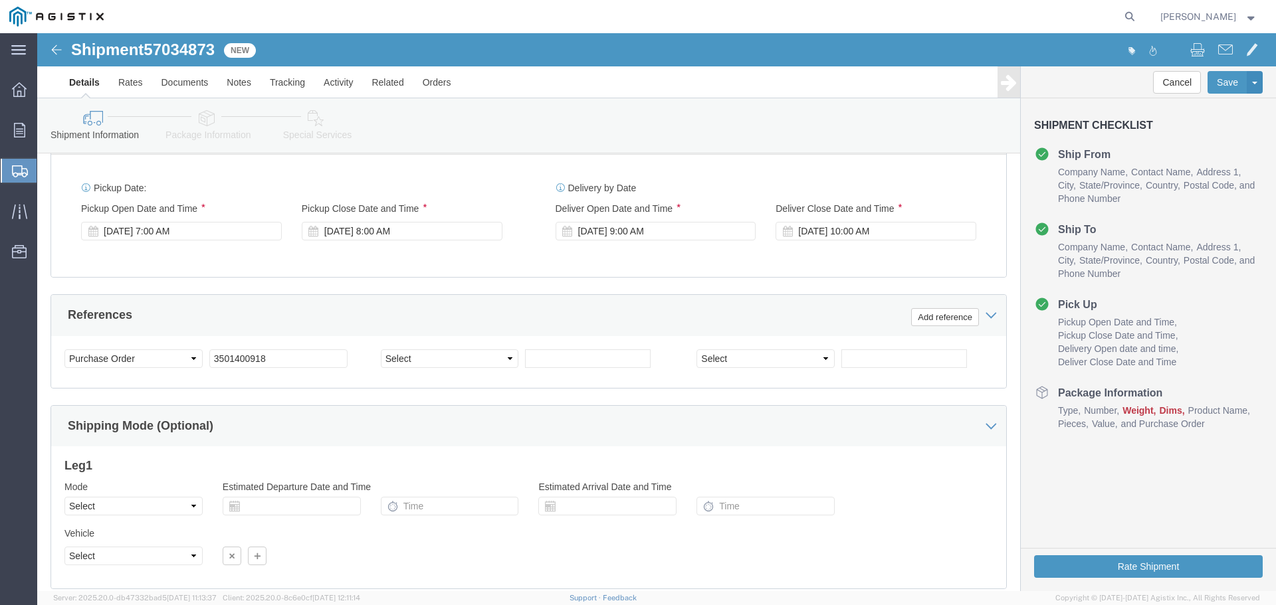
scroll to position [902, 0]
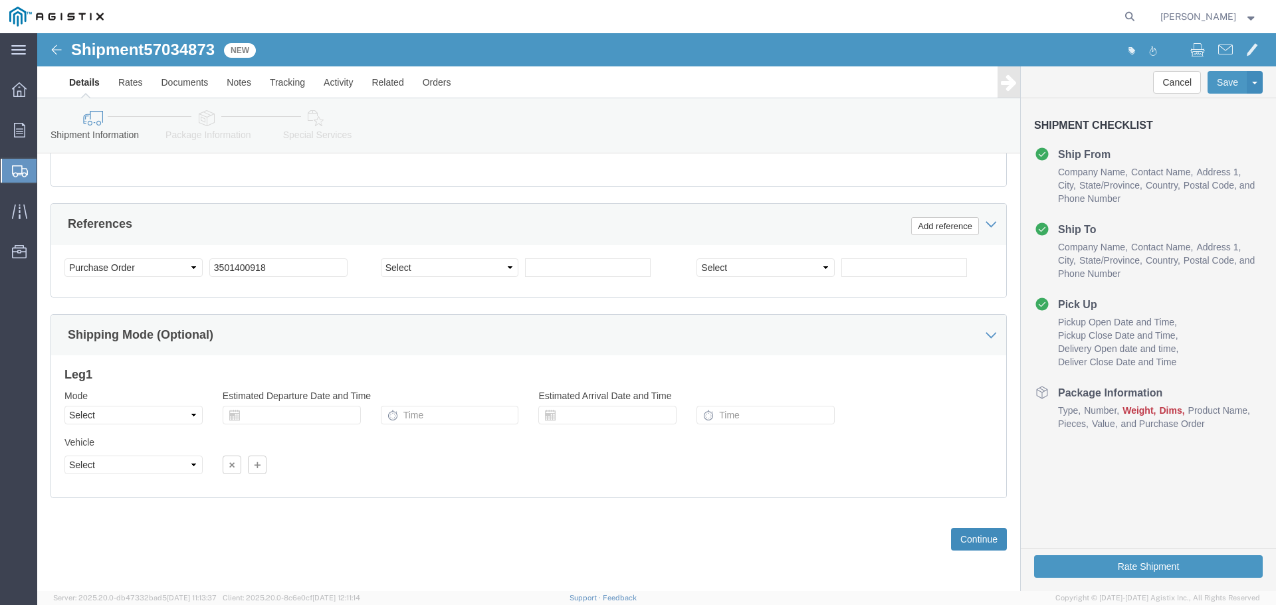
click button "Continue"
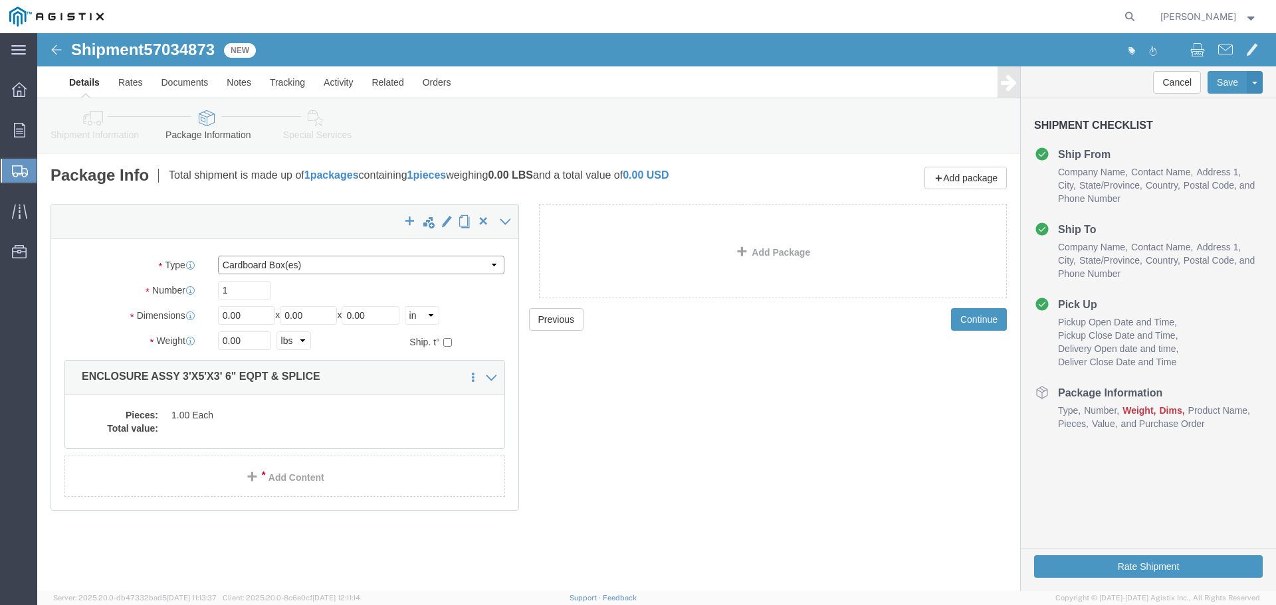
click select "Select Bulk Bundle(s) Cardboard Box(es) Carton(s) Crate(s) Drum(s) (Fiberboard)…"
select select "YRPK"
click select "Select Bulk Bundle(s) Cardboard Box(es) Carton(s) Crate(s) Drum(s) (Fiberboard)…"
click input "0.00"
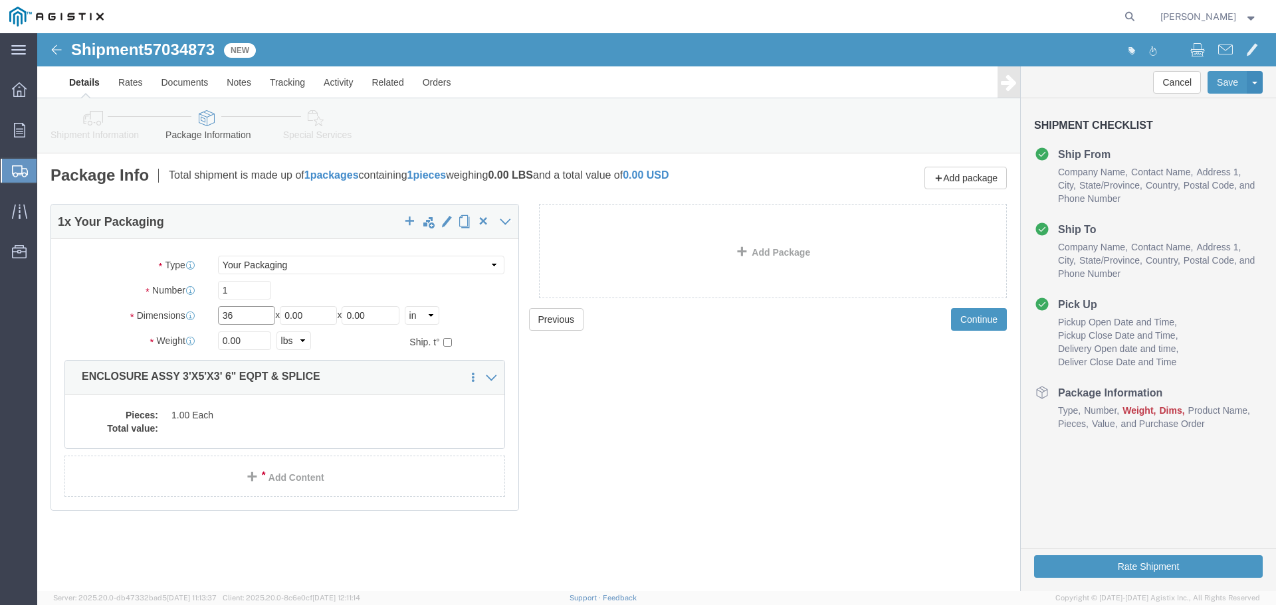
type input "36"
type input "60"
type input "42"
click input "0.00"
drag, startPoint x: 210, startPoint y: 310, endPoint x: 155, endPoint y: 309, distance: 54.5
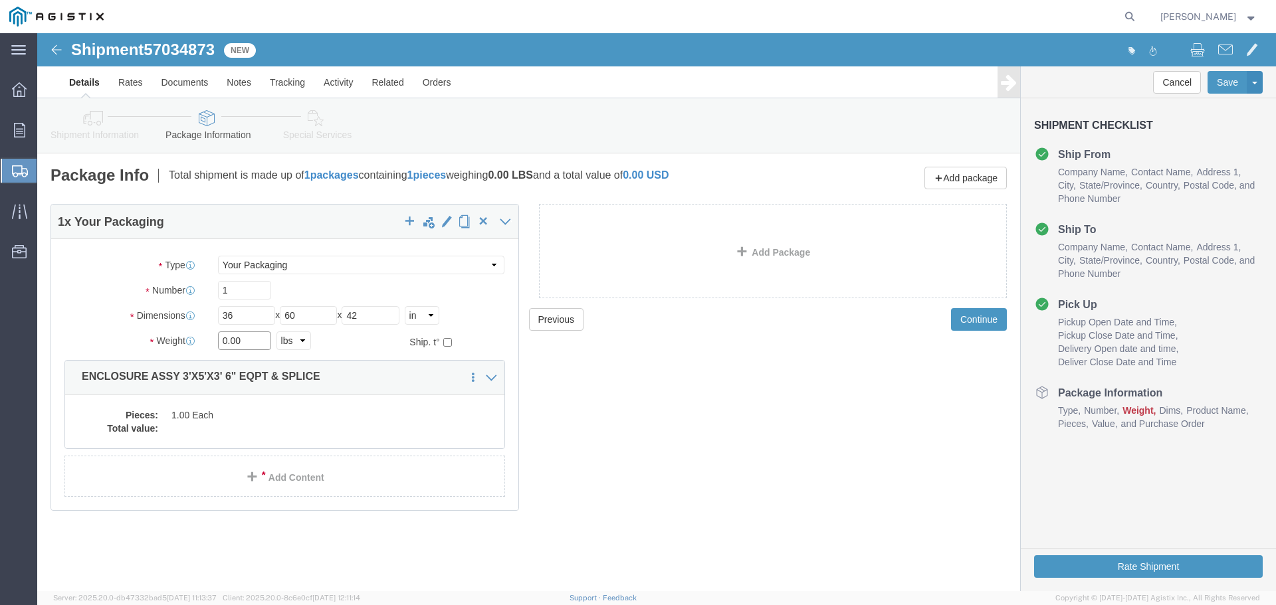
click div "Weight 0.00 Select kgs lbs Ship. t°"
type input "5700"
click dd "1.00 Each"
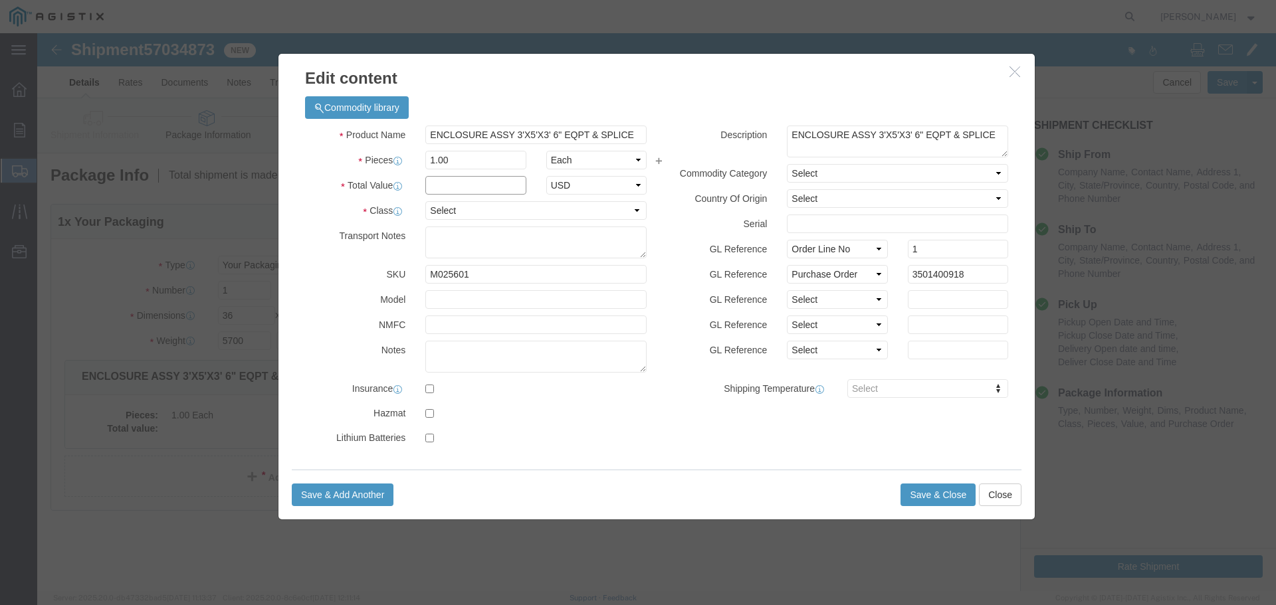
click input "text"
click select "Select 50 55 60 65 70 85 92.5 100 125 175 250 300 400"
select select "55"
click select "Select 50 55 60 65 70 85 92.5 100 125 175 250 300 400"
click input "text"
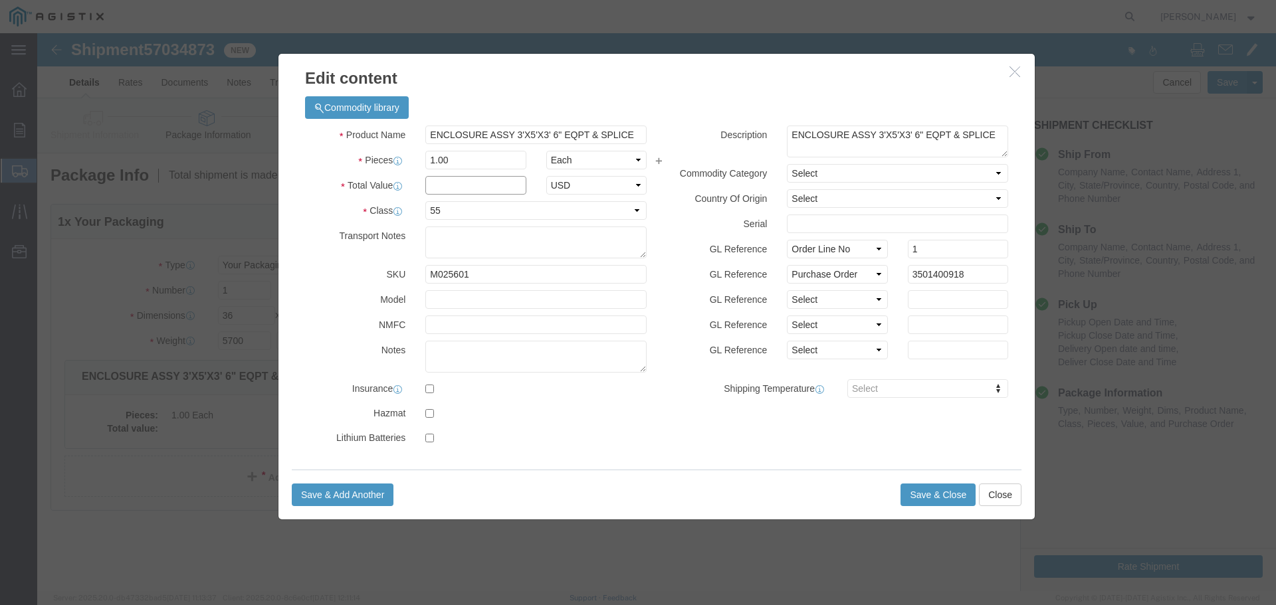
type input "1"
click button "Save & Close"
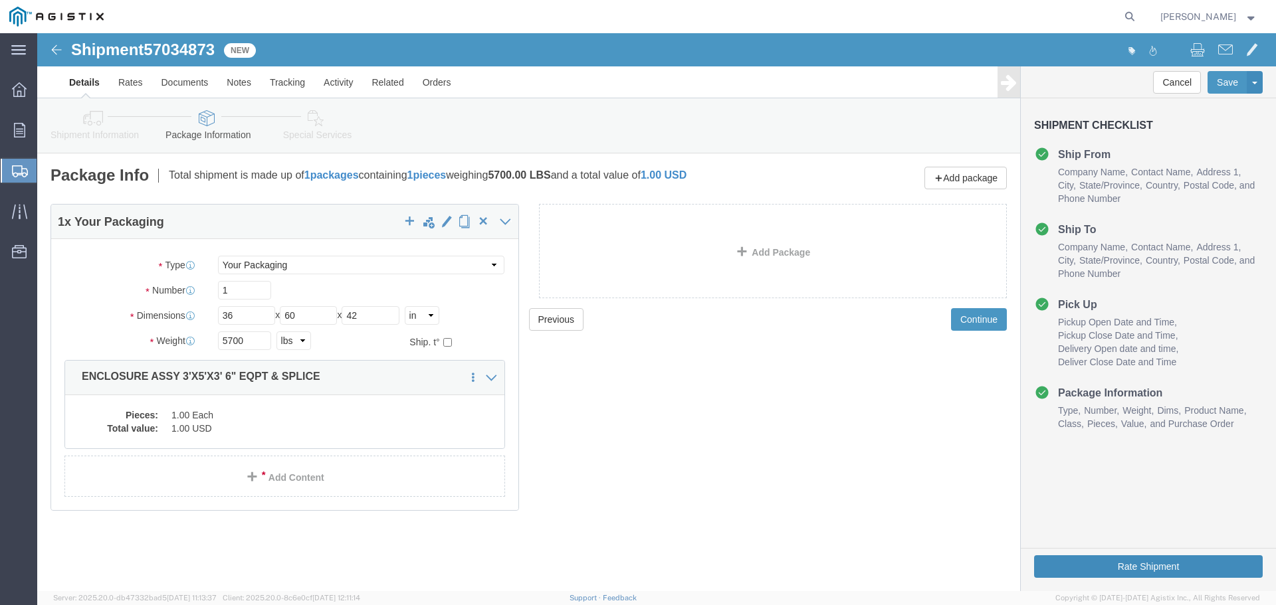
click button "Rate Shipment"
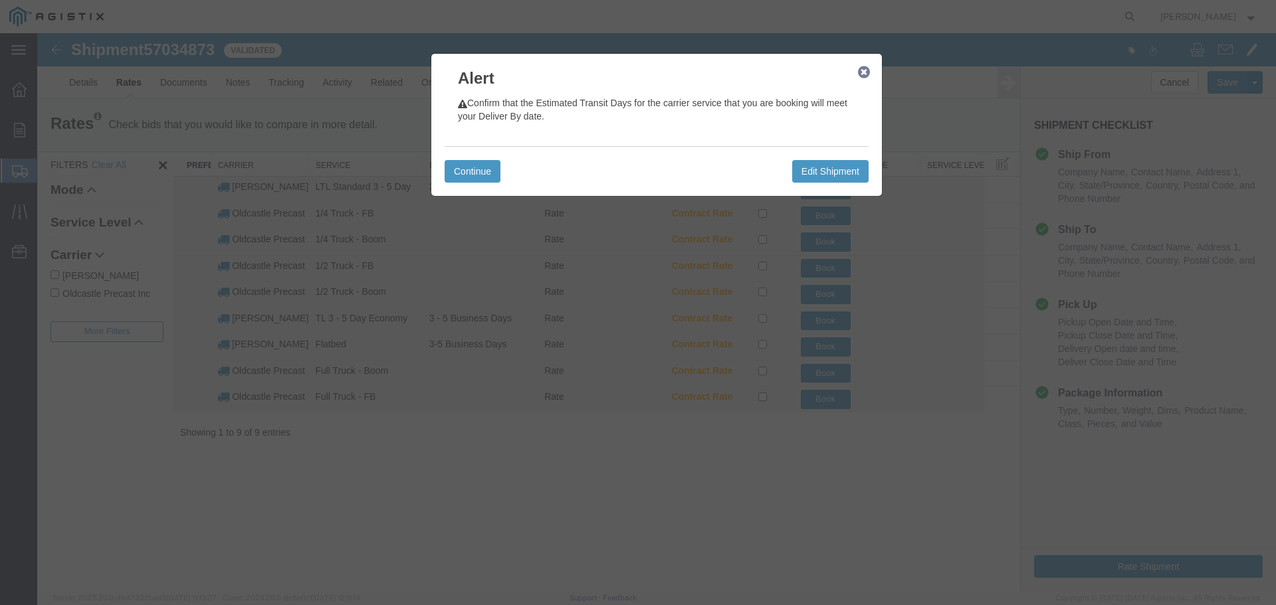
click at [862, 72] on icon "button" at bounding box center [864, 72] width 12 height 11
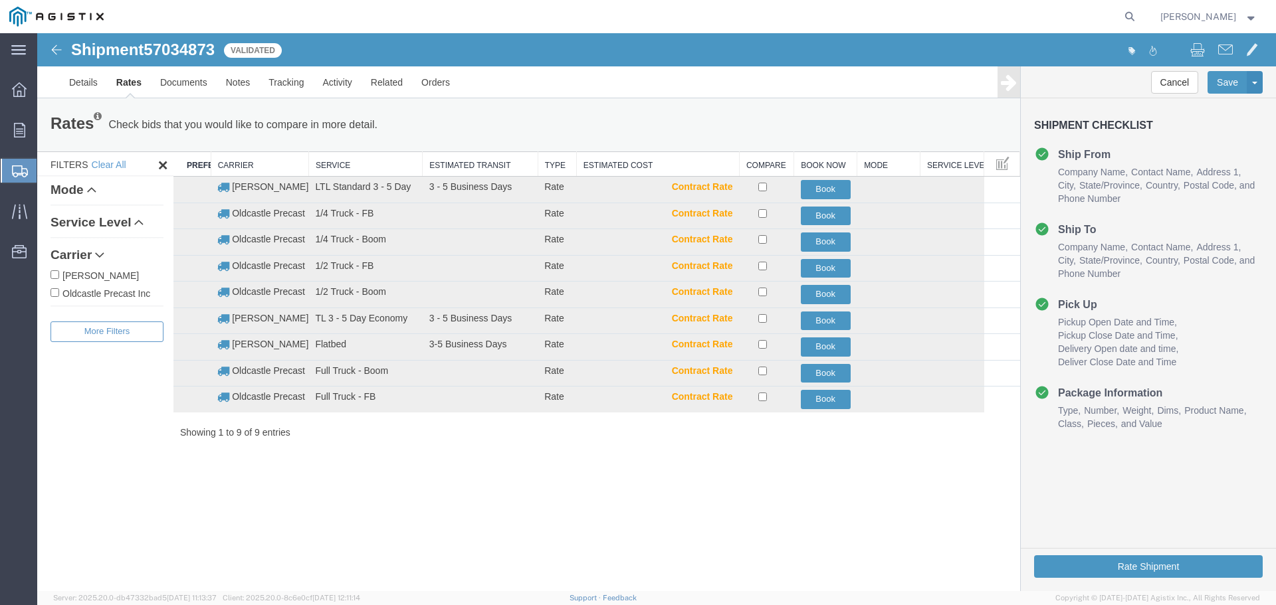
click at [134, 288] on label "Oldcastle Precast Inc" at bounding box center [107, 293] width 113 height 15
click at [59, 288] on input "Oldcastle Precast Inc" at bounding box center [55, 292] width 9 height 9
checkbox input "true"
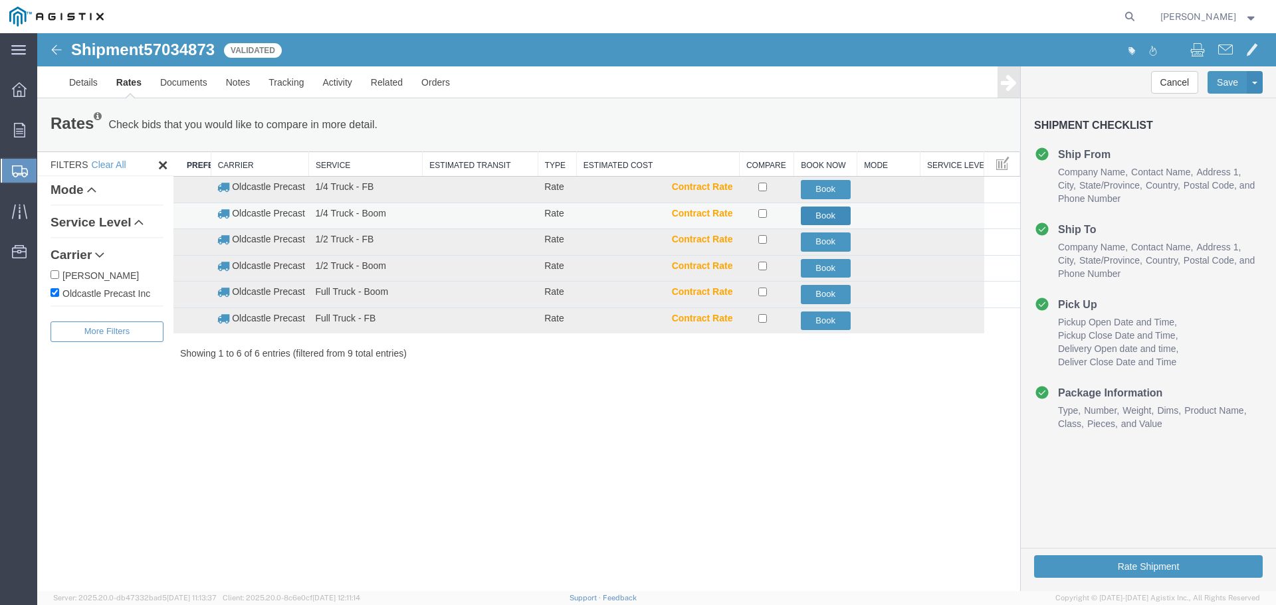
click at [835, 219] on button "Book" at bounding box center [826, 216] width 50 height 19
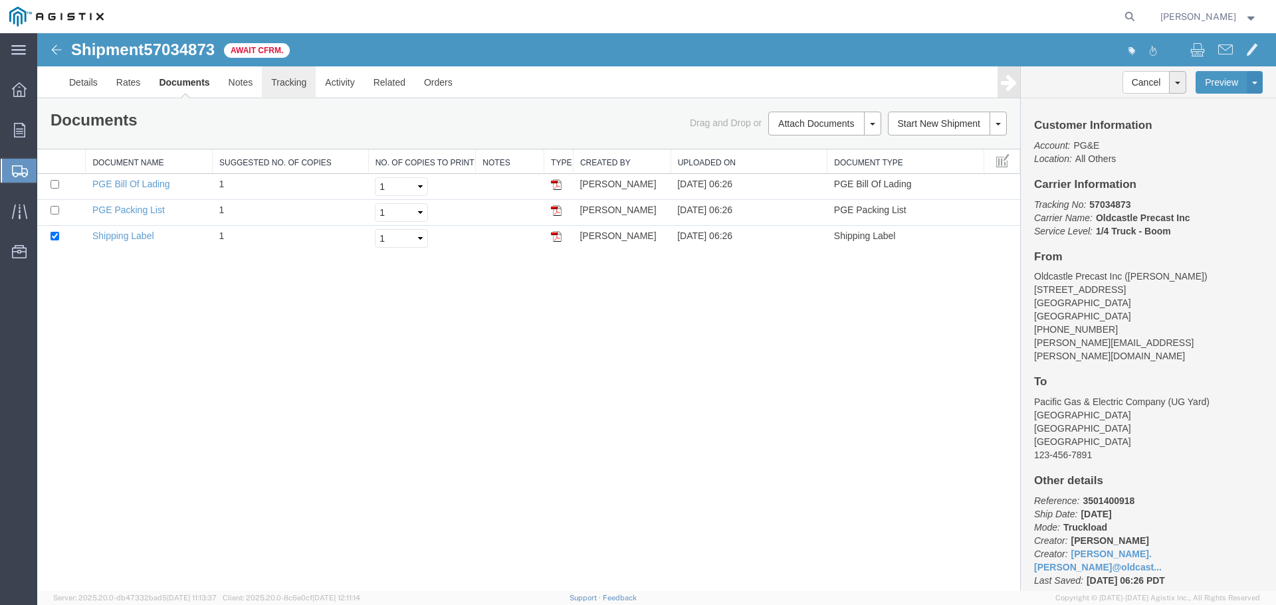
click at [298, 88] on link "Tracking" at bounding box center [289, 82] width 54 height 32
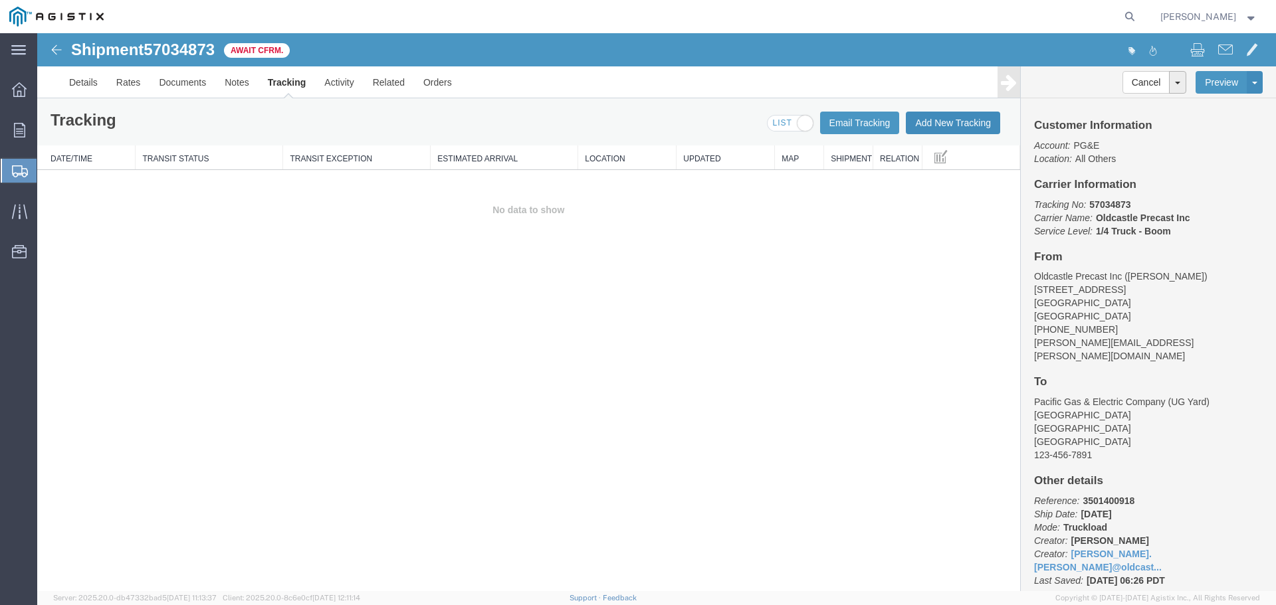
click at [965, 123] on button "Add New Tracking" at bounding box center [953, 123] width 94 height 23
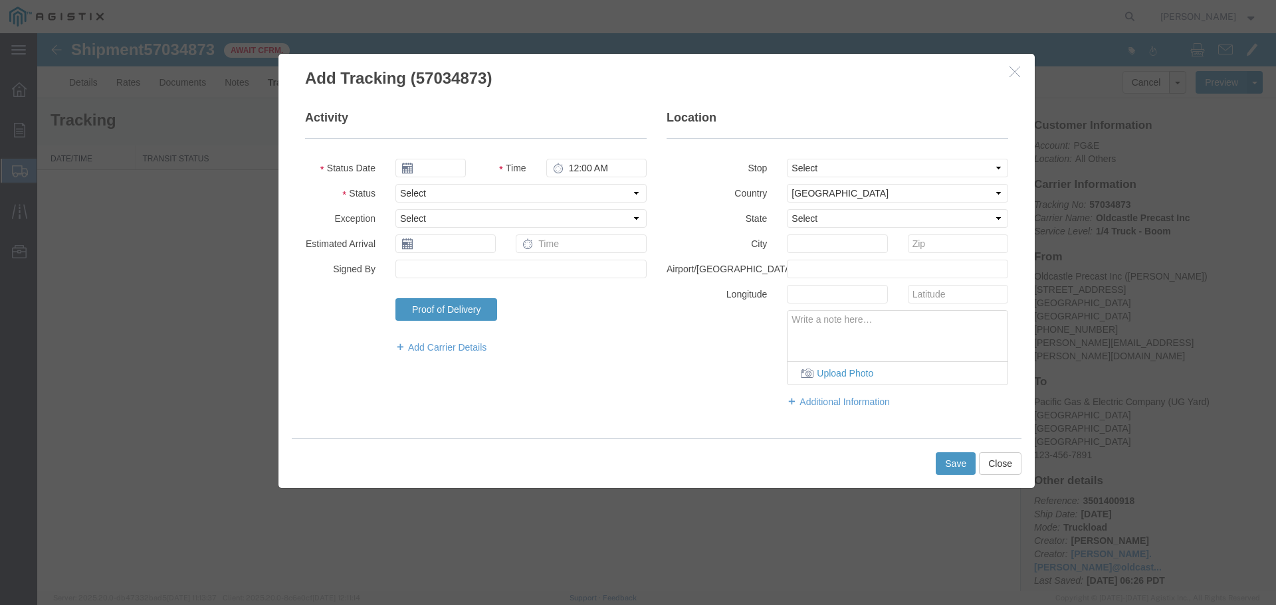
type input "[DATE]"
type input "7:00 AM"
click at [445, 192] on select "Select Arrival Notice Available Arrival Notice Imported Arrive at Delivery Loca…" at bounding box center [520, 193] width 251 height 19
select select "DELIVRED"
click at [395, 184] on select "Select Arrival Notice Available Arrival Notice Imported Arrive at Delivery Loca…" at bounding box center [520, 193] width 251 height 19
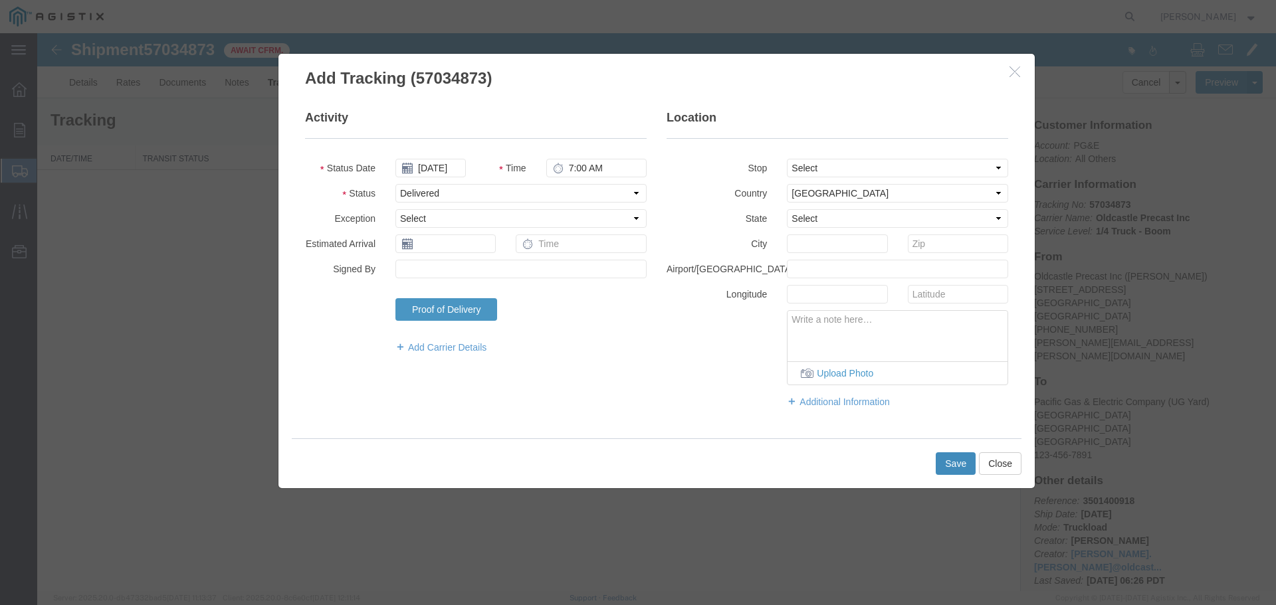
click at [964, 460] on button "Save" at bounding box center [956, 464] width 40 height 23
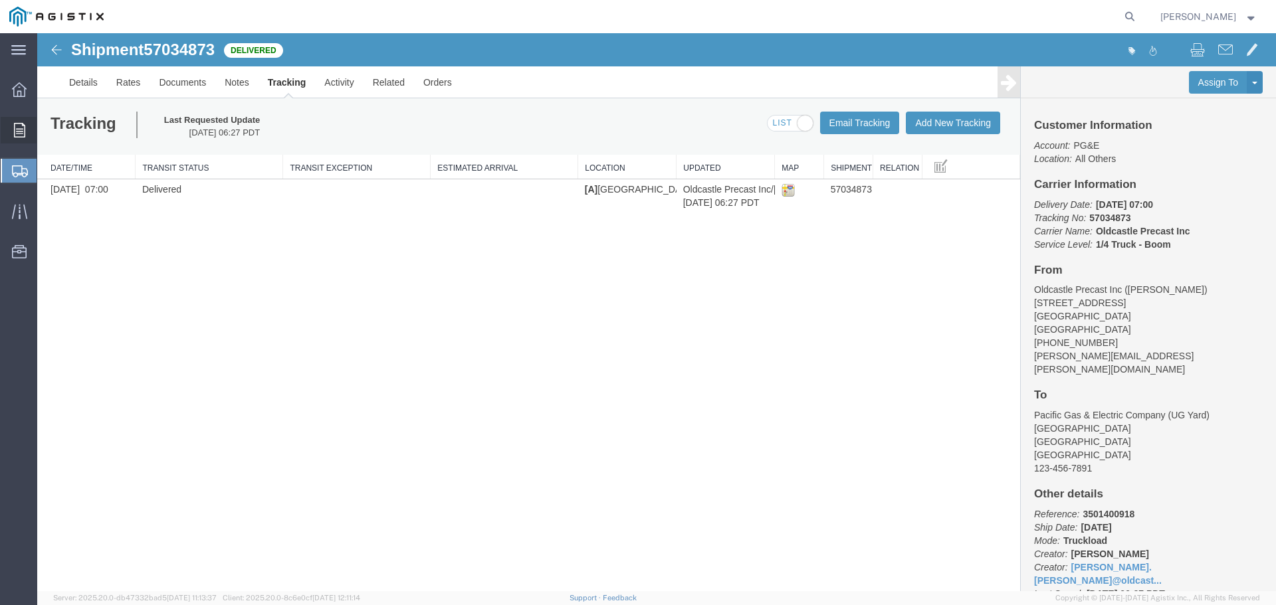
click at [16, 129] on icon at bounding box center [19, 130] width 11 height 15
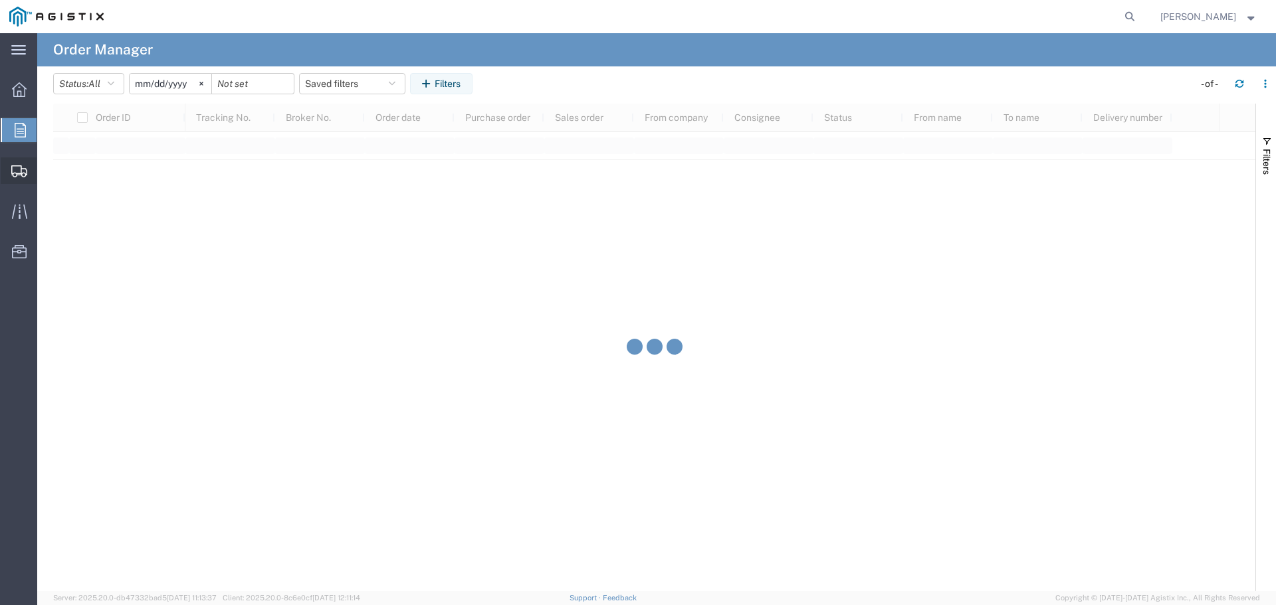
click at [18, 169] on icon at bounding box center [19, 171] width 16 height 12
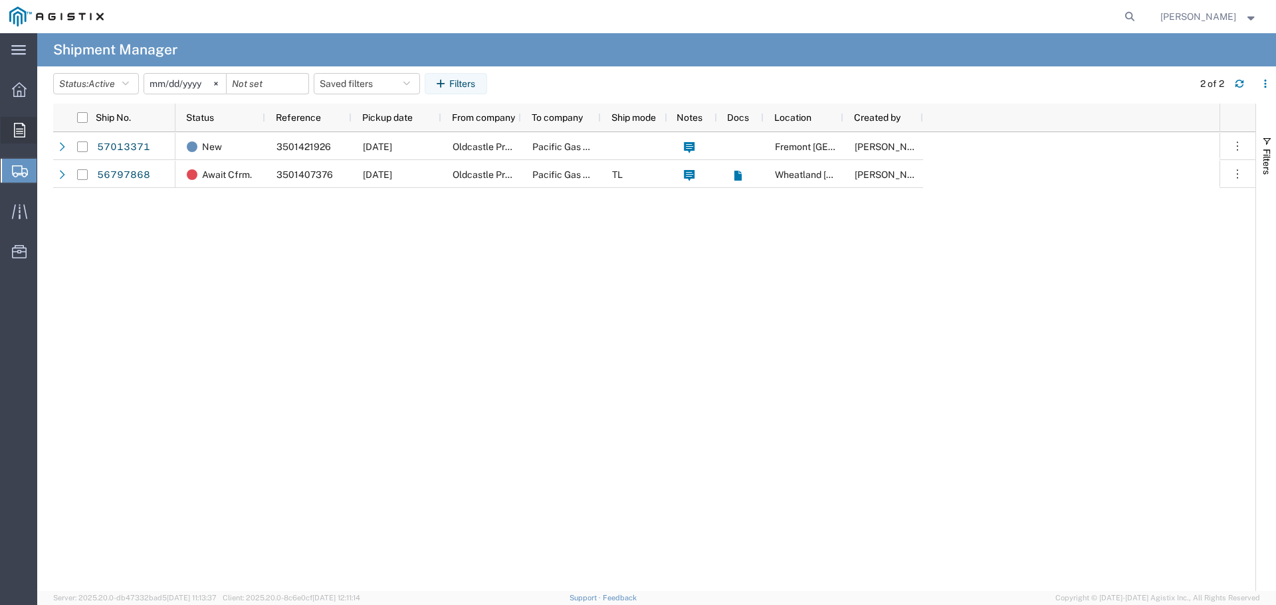
click at [21, 129] on icon at bounding box center [19, 130] width 11 height 15
